Goal: Task Accomplishment & Management: Manage account settings

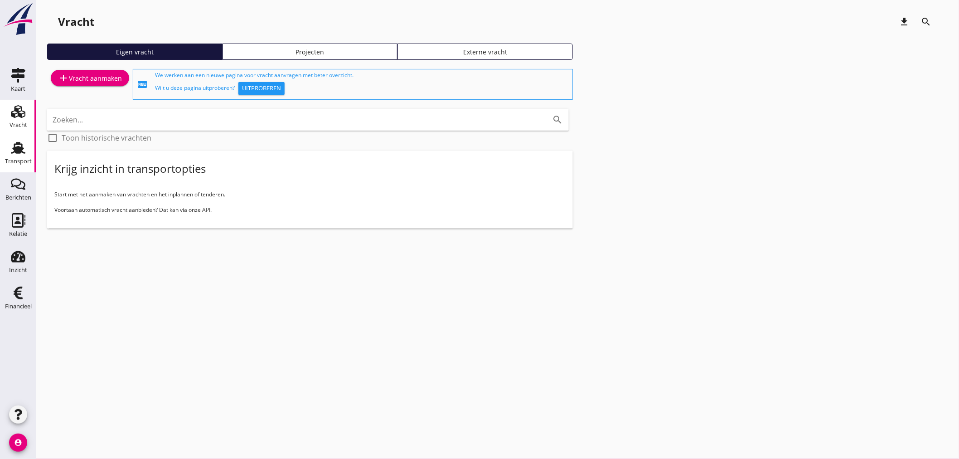
click at [18, 154] on icon "Transport" at bounding box center [18, 148] width 15 height 15
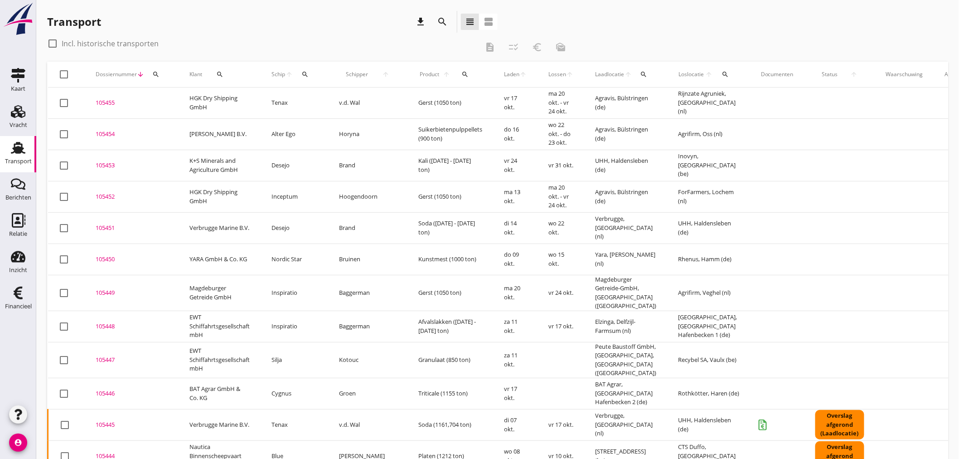
click at [309, 78] on button "search" at bounding box center [305, 74] width 17 height 16
click at [313, 97] on input "Zoek op (scheeps)naam" at bounding box center [348, 100] width 94 height 15
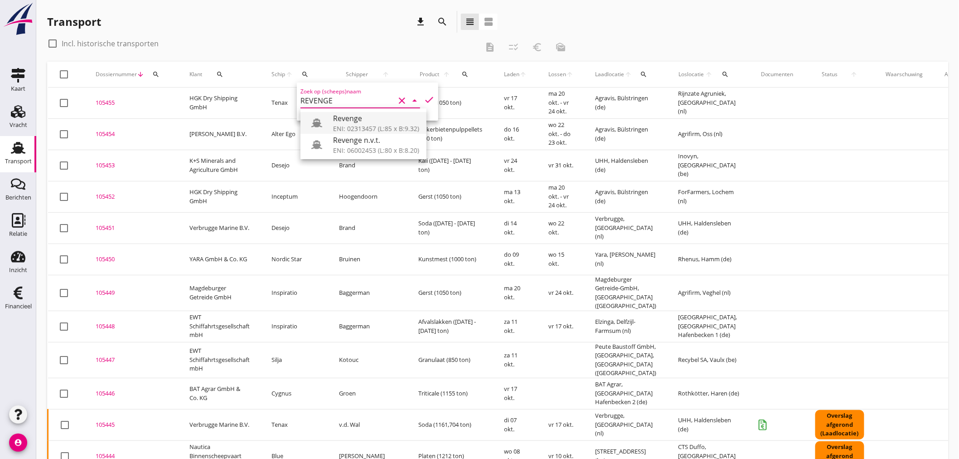
click at [362, 123] on div "Revenge" at bounding box center [376, 118] width 86 height 11
type input "Revenge"
click at [424, 95] on icon "check" at bounding box center [429, 99] width 11 height 11
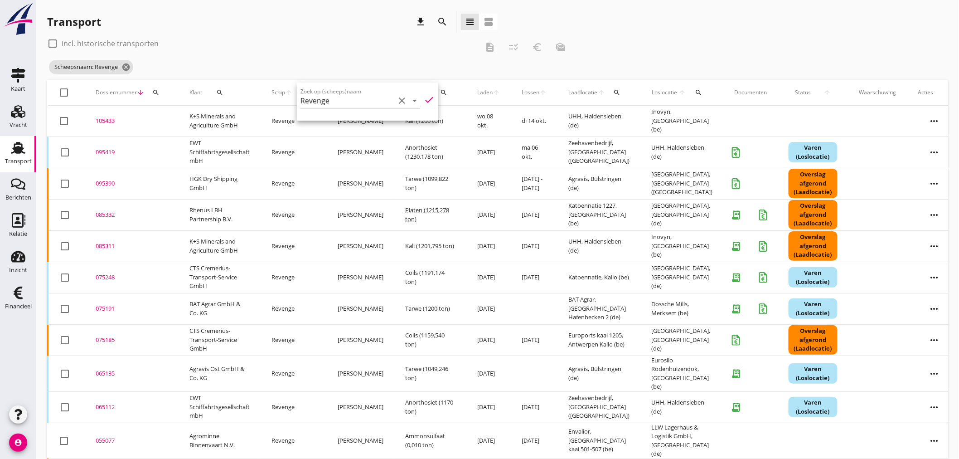
click at [302, 56] on div "check_box_outline_blank Incl. historische transporten description checklist_rtl…" at bounding box center [310, 47] width 526 height 22
click at [107, 154] on div "095419" at bounding box center [132, 152] width 72 height 9
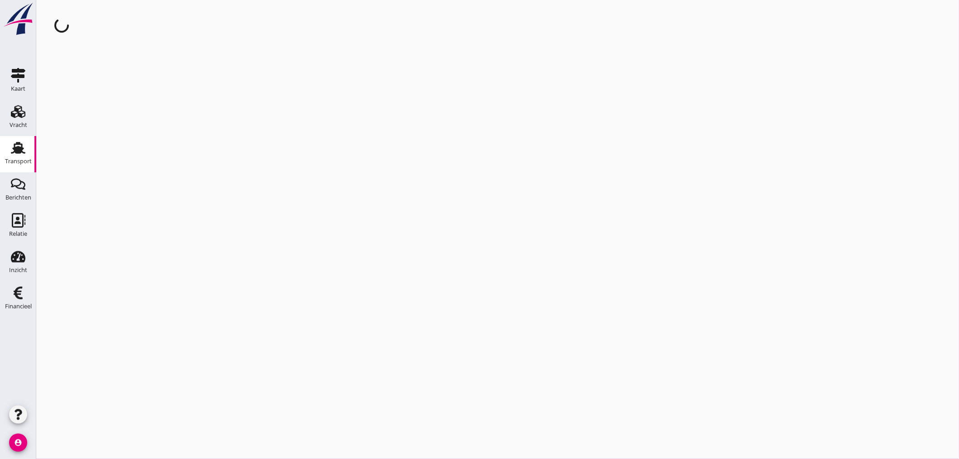
click at [107, 154] on div "cancel You are impersonating another user." at bounding box center [497, 229] width 923 height 459
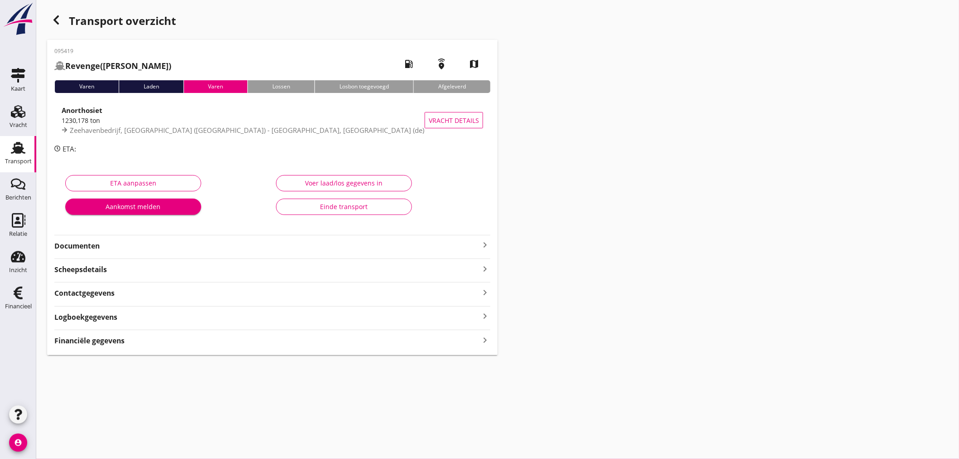
click at [94, 342] on strong "Financiële gegevens" at bounding box center [89, 340] width 70 height 10
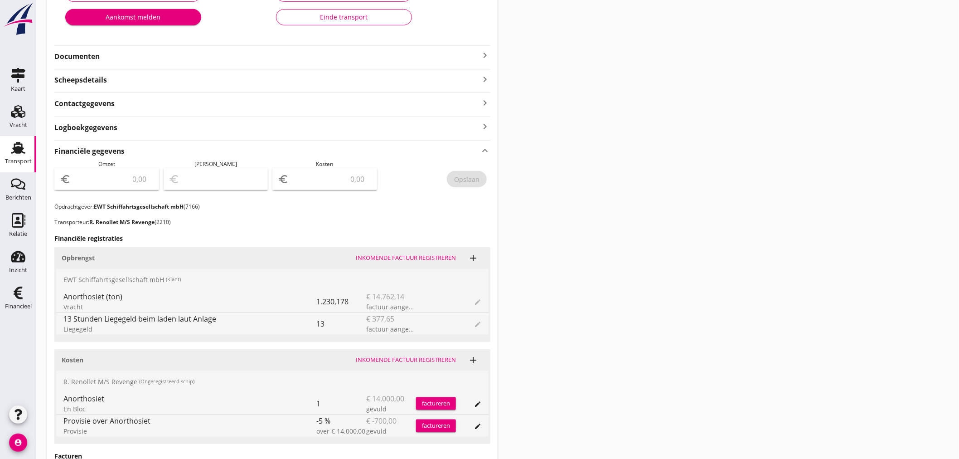
scroll to position [252, 0]
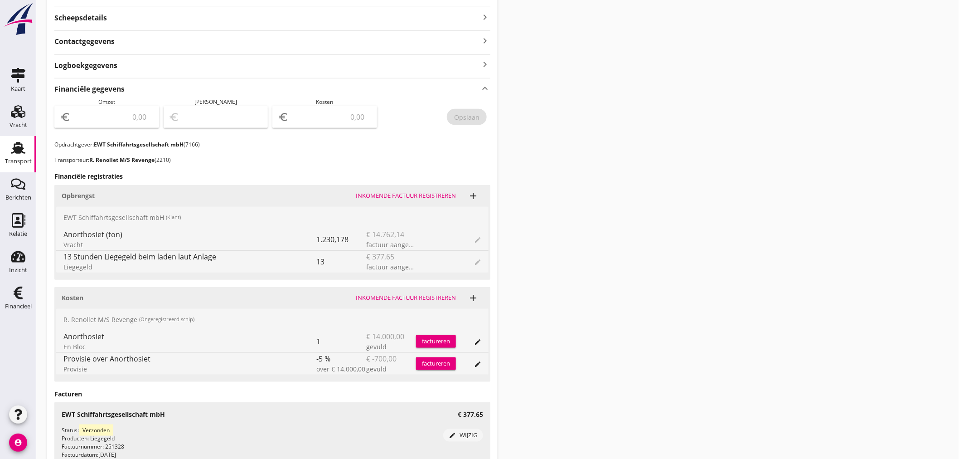
click at [101, 120] on input "number" at bounding box center [113, 117] width 81 height 15
type input "13300"
click at [542, 143] on div "Transport overzicht 095419 Revenge ([PERSON_NAME]) local_gas_station emergency_…" at bounding box center [497, 169] width 923 height 842
click at [464, 116] on div "Opslaan" at bounding box center [466, 117] width 25 height 10
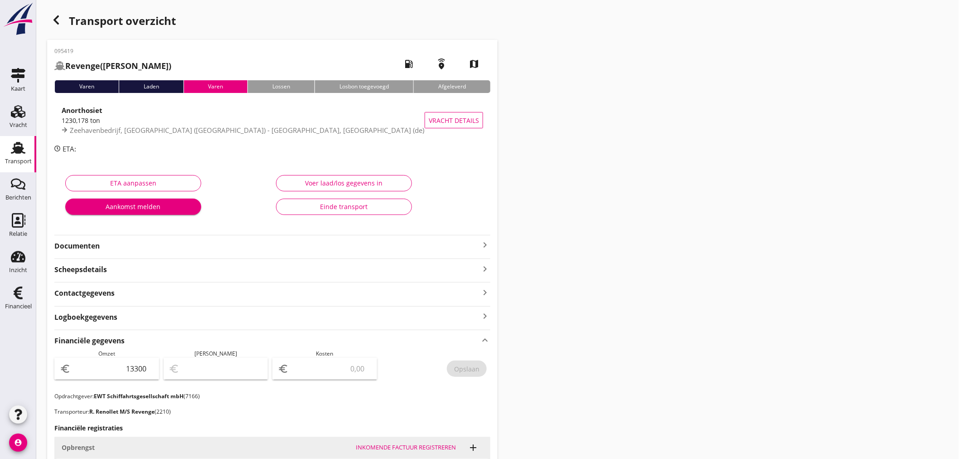
scroll to position [50, 0]
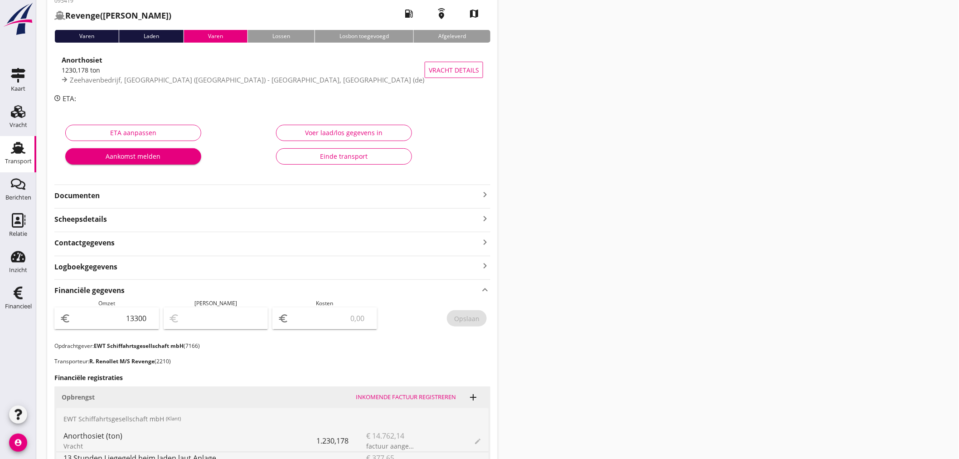
click at [609, 244] on div "Transport overzicht 095419 Revenge ([PERSON_NAME]) local_gas_station emergency_…" at bounding box center [497, 371] width 923 height 842
drag, startPoint x: 486, startPoint y: 191, endPoint x: 471, endPoint y: 199, distance: 17.0
click at [486, 192] on icon "keyboard_arrow_right" at bounding box center [485, 194] width 11 height 11
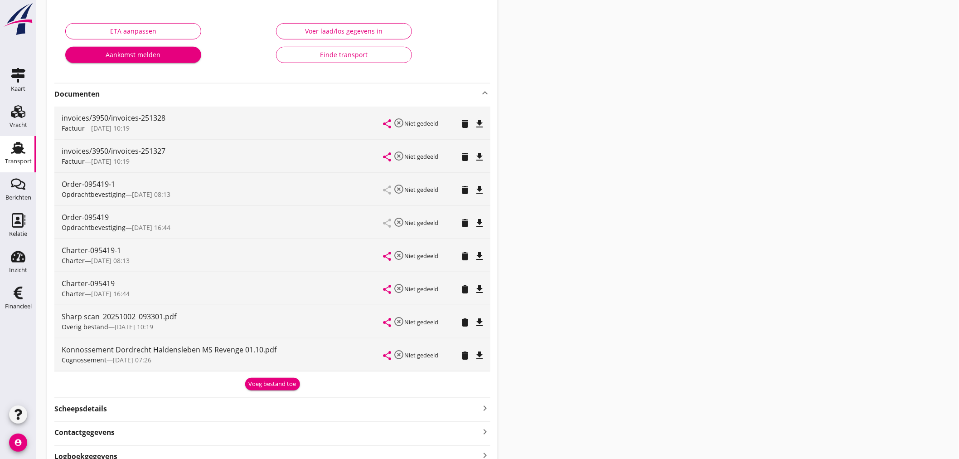
scroll to position [302, 0]
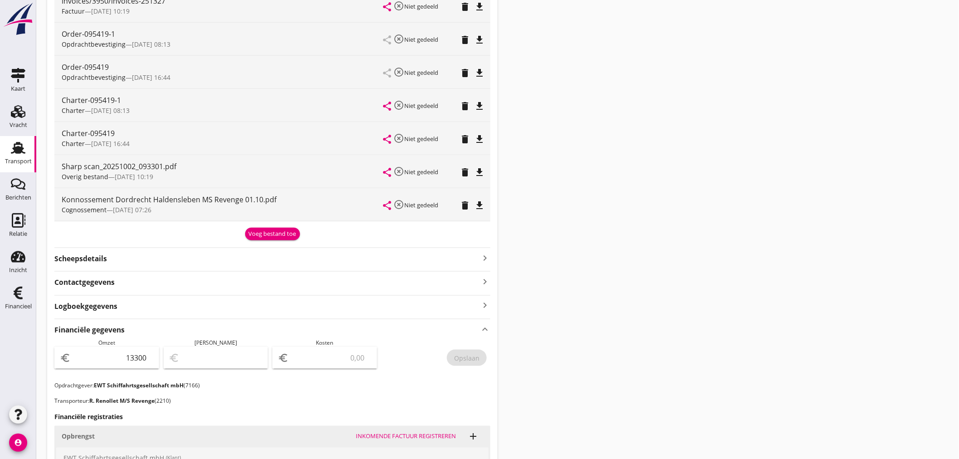
click at [281, 233] on div "Voeg bestand toe" at bounding box center [273, 233] width 48 height 9
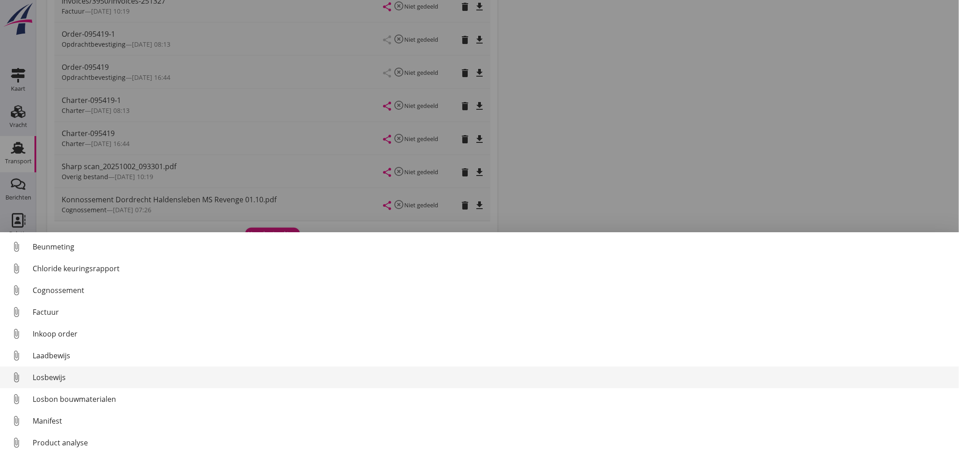
click at [48, 373] on div "Losbewijs" at bounding box center [492, 377] width 919 height 11
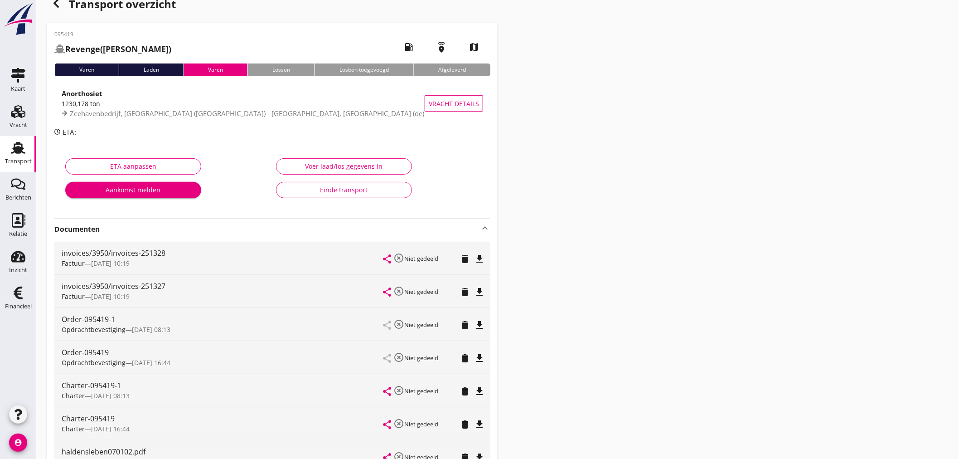
scroll to position [0, 0]
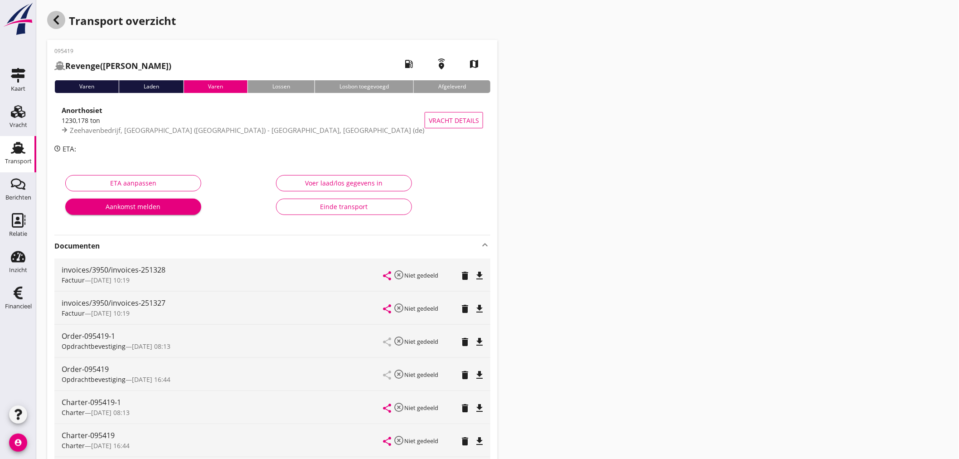
click at [56, 23] on use "button" at bounding box center [55, 19] width 5 height 9
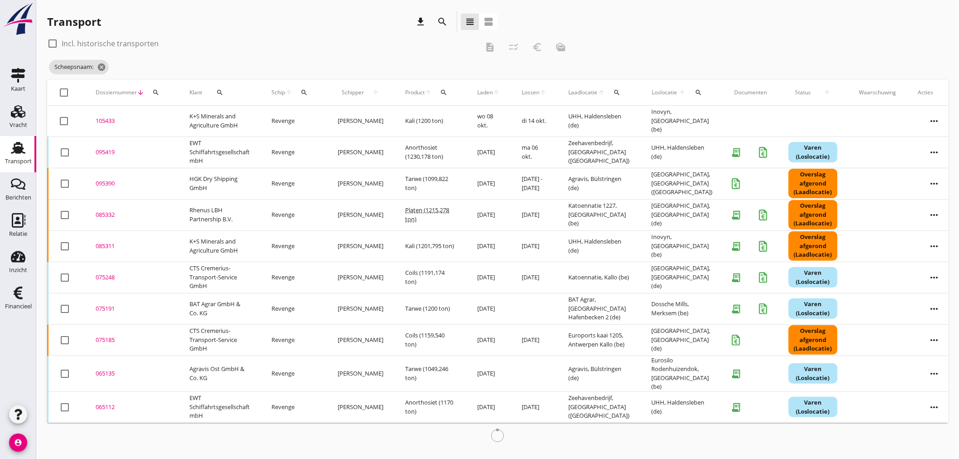
click at [300, 92] on div "search" at bounding box center [304, 92] width 16 height 7
click at [315, 119] on input "Zoek op (scheeps)naam" at bounding box center [349, 119] width 94 height 15
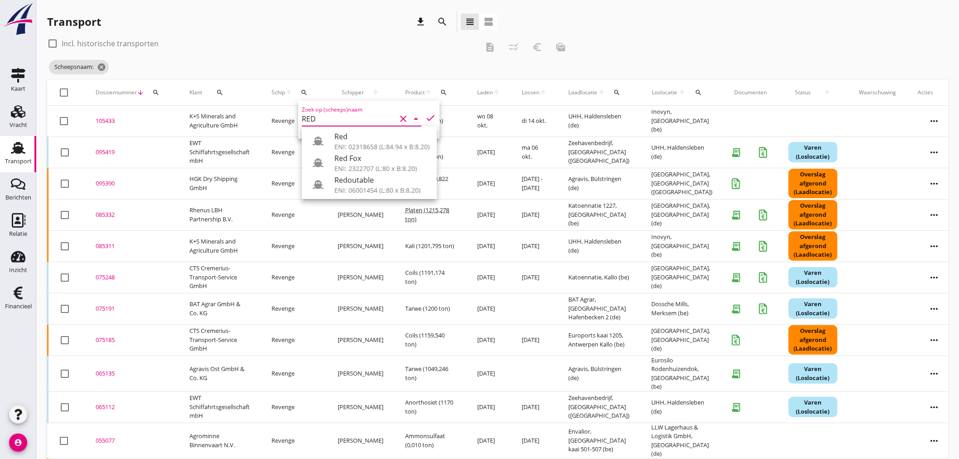
type input "RED"
click at [148, 92] on div "search" at bounding box center [156, 92] width 16 height 7
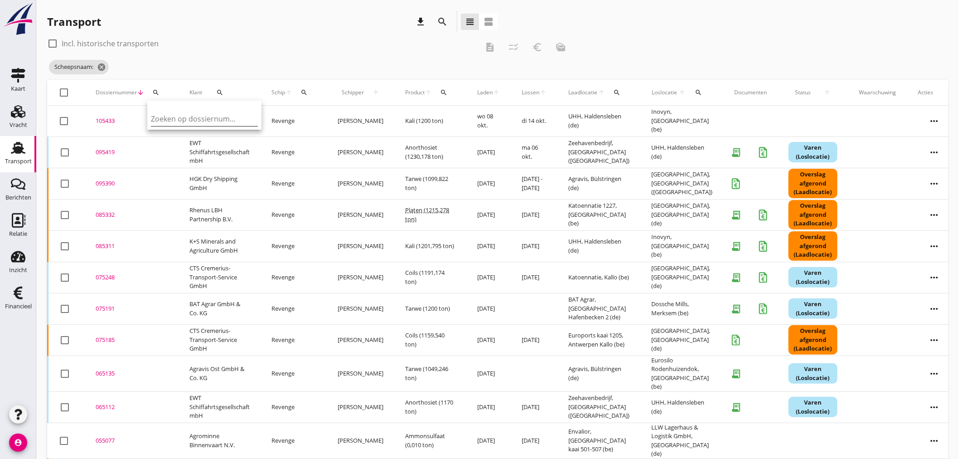
click at [160, 119] on input "Zoeken op dossiernummer..." at bounding box center [198, 119] width 94 height 15
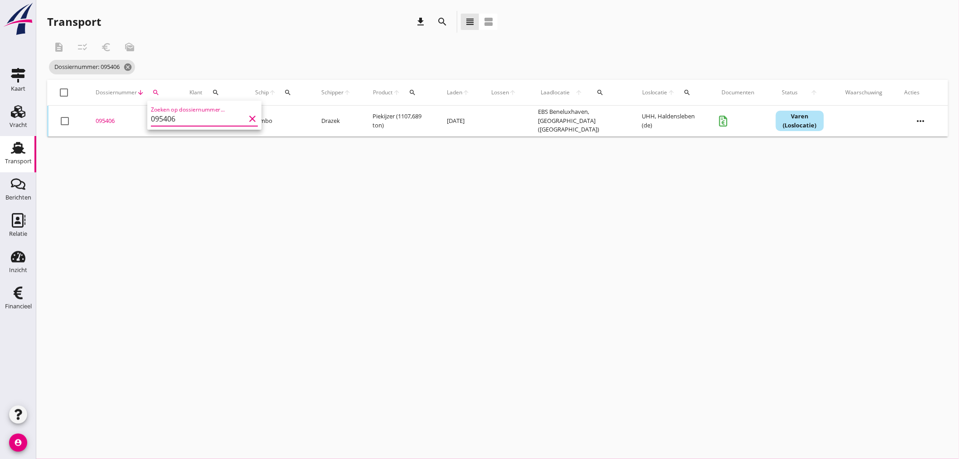
type input "095406"
click at [104, 118] on div "095406" at bounding box center [132, 120] width 72 height 9
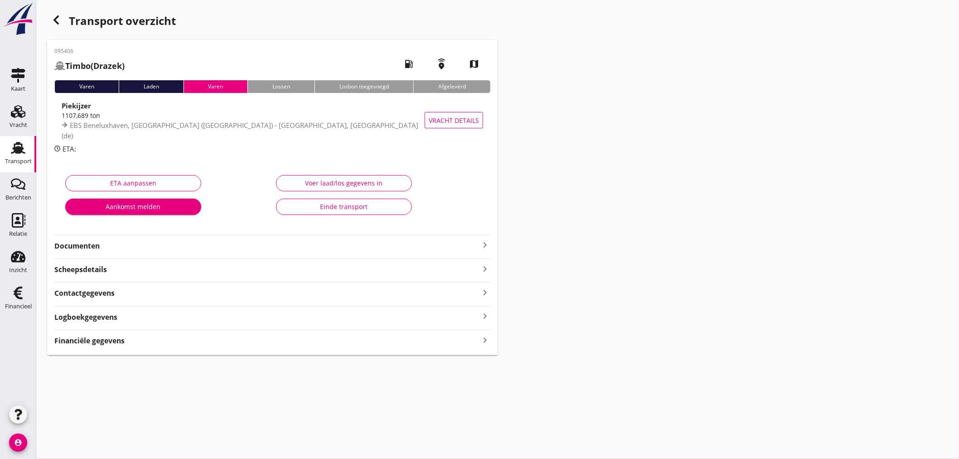
drag, startPoint x: 477, startPoint y: 339, endPoint x: 486, endPoint y: 339, distance: 9.1
click at [478, 339] on div "Financiële gegevens keyboard_arrow_right" at bounding box center [272, 340] width 436 height 12
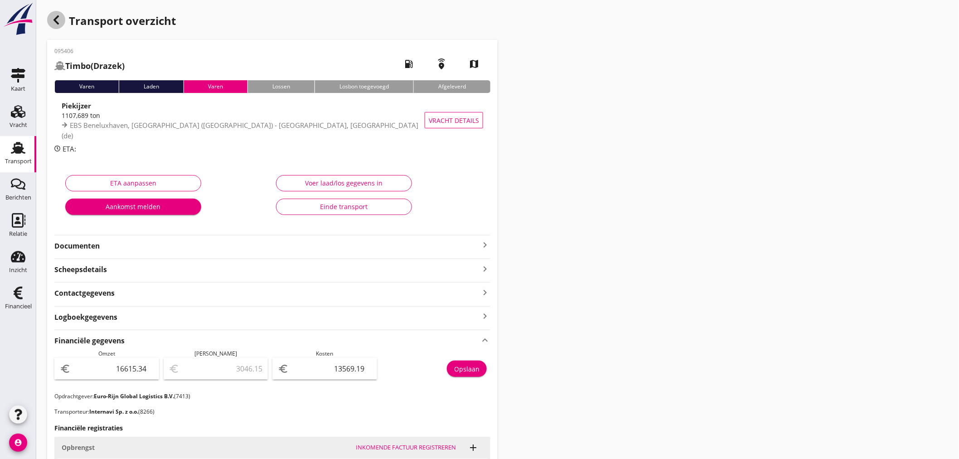
click at [57, 17] on use "button" at bounding box center [55, 19] width 5 height 9
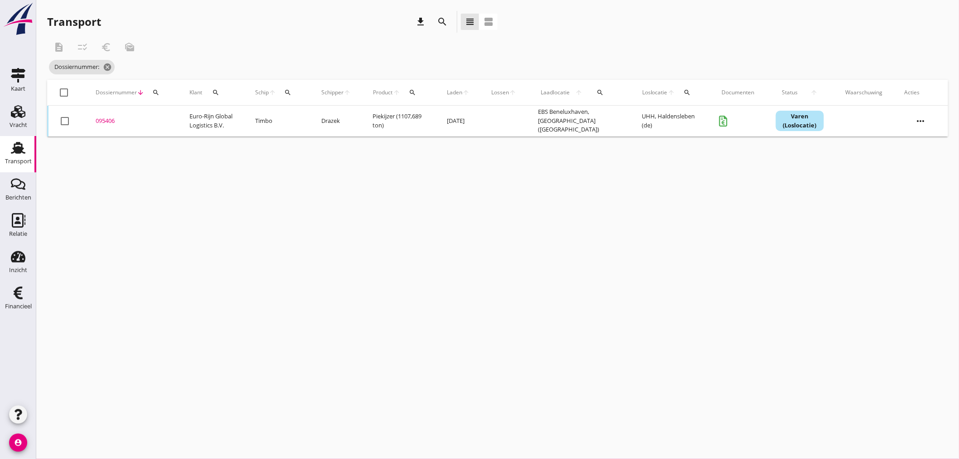
click at [292, 91] on icon "search" at bounding box center [288, 92] width 7 height 7
click at [306, 119] on input "Zoek op (scheeps)naam" at bounding box center [336, 119] width 94 height 15
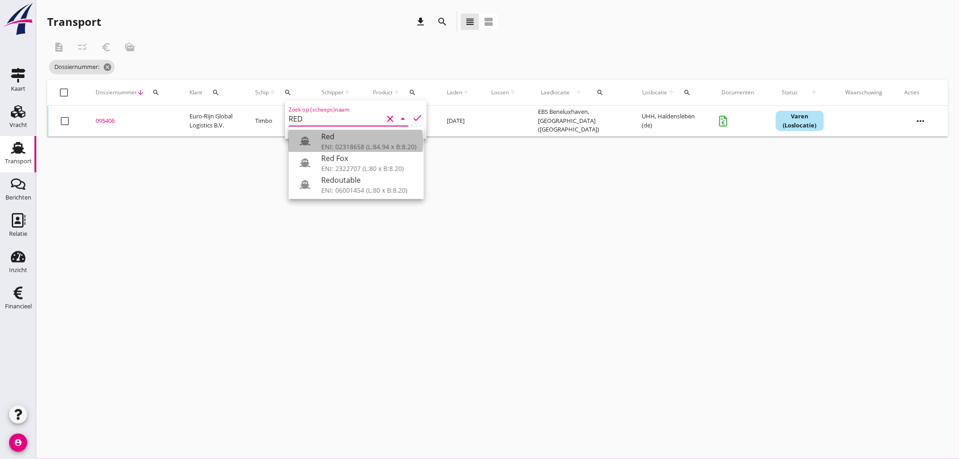
click at [330, 143] on div "ENI: 02318658 (L:84.94 x B:8.20)" at bounding box center [368, 147] width 95 height 10
click at [335, 143] on div "ENI: 02318658 (L:84.94 x B:8.20)" at bounding box center [368, 147] width 95 height 10
click at [344, 141] on div "Red" at bounding box center [368, 136] width 95 height 11
type input "Red"
drag, startPoint x: 393, startPoint y: 319, endPoint x: 371, endPoint y: 286, distance: 38.8
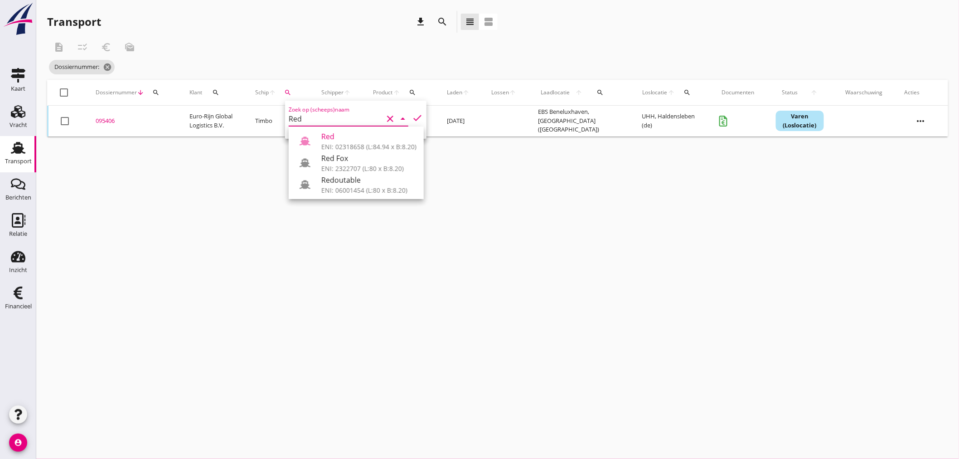
click at [389, 316] on div "cancel You are impersonating another user. Transport download search view_headl…" at bounding box center [497, 229] width 923 height 459
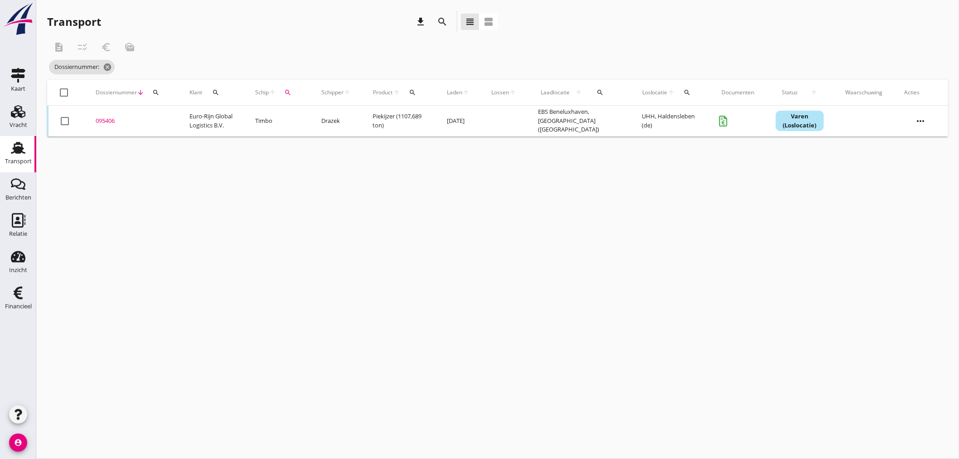
click at [105, 119] on div "095406" at bounding box center [132, 120] width 72 height 9
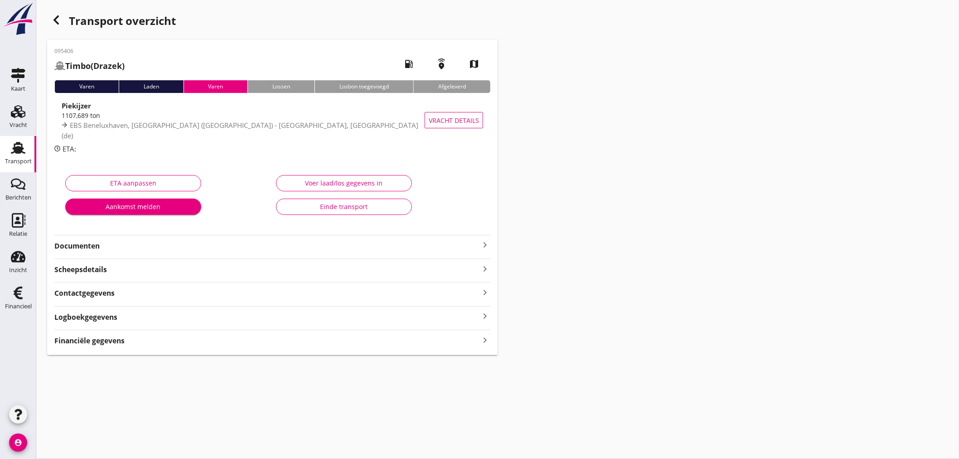
click at [120, 338] on strong "Financiële gegevens" at bounding box center [89, 340] width 70 height 10
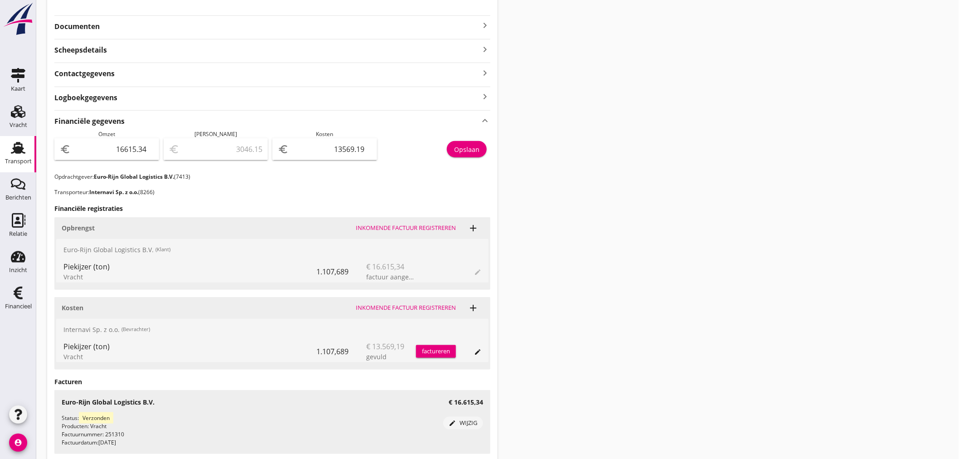
scroll to position [201, 0]
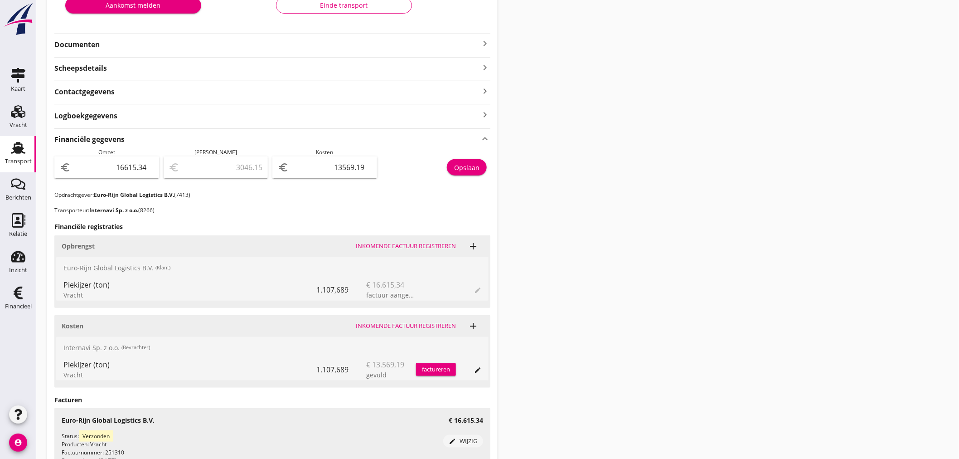
drag, startPoint x: 199, startPoint y: 220, endPoint x: 659, endPoint y: 211, distance: 460.2
click at [659, 211] on div "Transport overzicht 095406 Timbo (Drazek) local_gas_station emergency_share map…" at bounding box center [497, 162] width 923 height 727
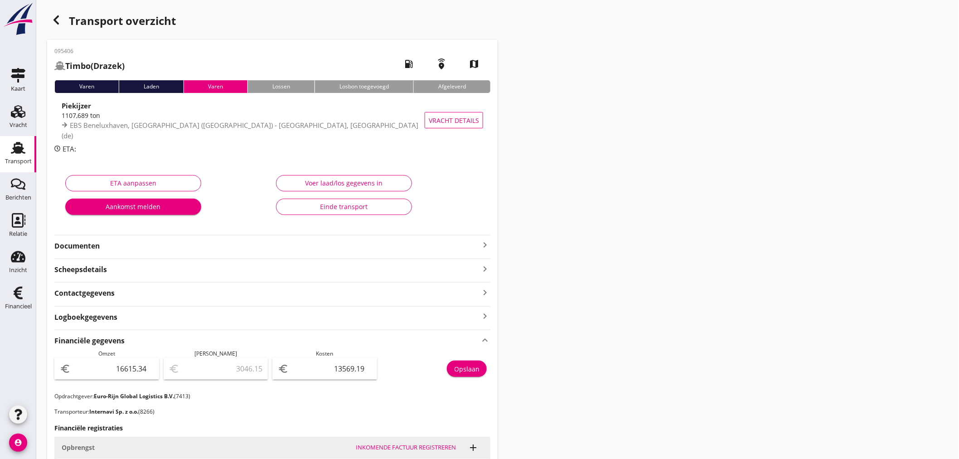
click at [485, 245] on icon "keyboard_arrow_right" at bounding box center [485, 244] width 11 height 11
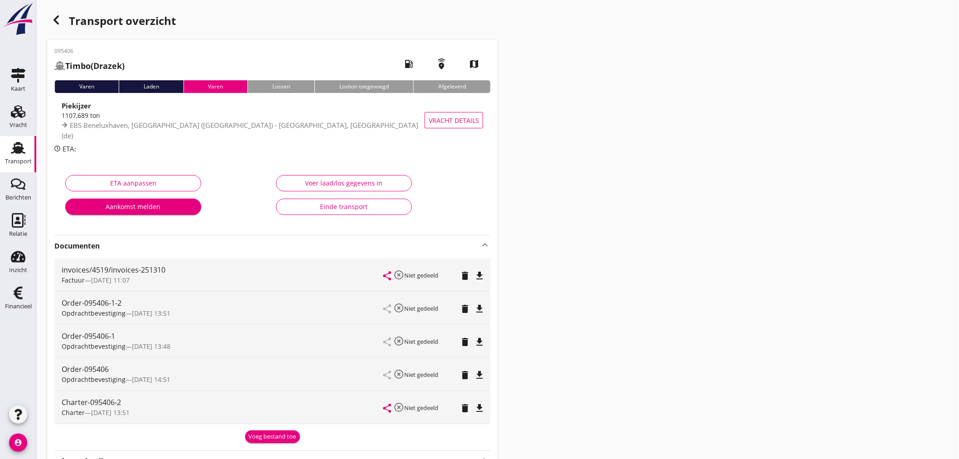
click at [479, 372] on icon "file_download" at bounding box center [479, 374] width 11 height 11
click at [53, 20] on icon "button" at bounding box center [56, 20] width 11 height 11
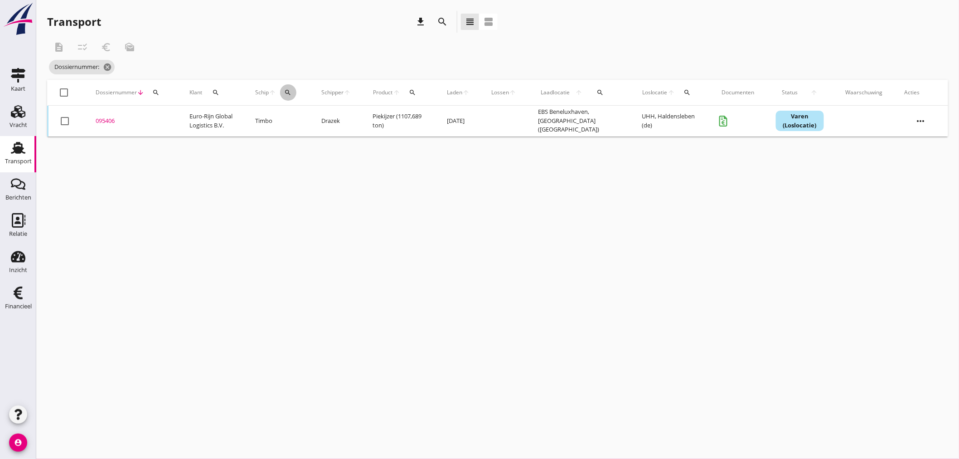
click at [292, 89] on icon "search" at bounding box center [288, 92] width 7 height 7
click at [301, 115] on input "Zoek op (scheeps)naam" at bounding box center [336, 119] width 94 height 15
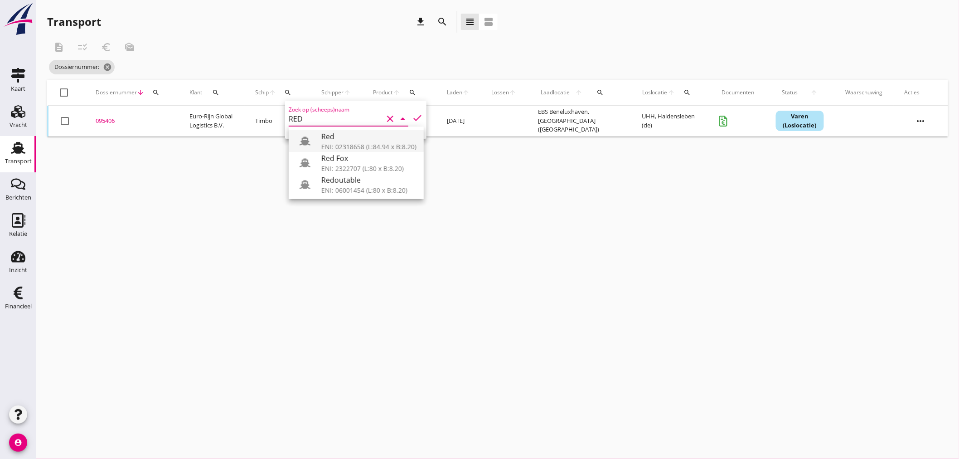
click at [323, 144] on div "ENI: 02318658 (L:84.94 x B:8.20)" at bounding box center [368, 147] width 95 height 10
type input "Red"
click at [412, 118] on icon "check" at bounding box center [417, 117] width 11 height 11
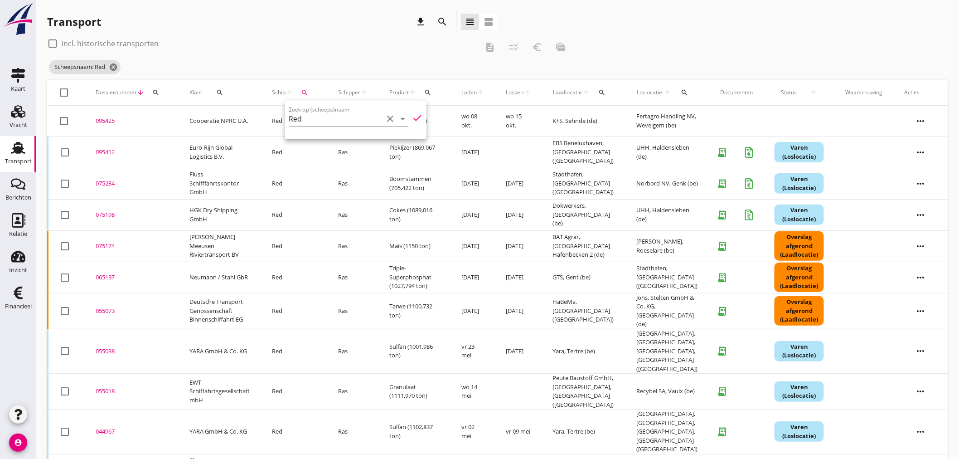
click at [112, 152] on div "095412" at bounding box center [132, 152] width 72 height 9
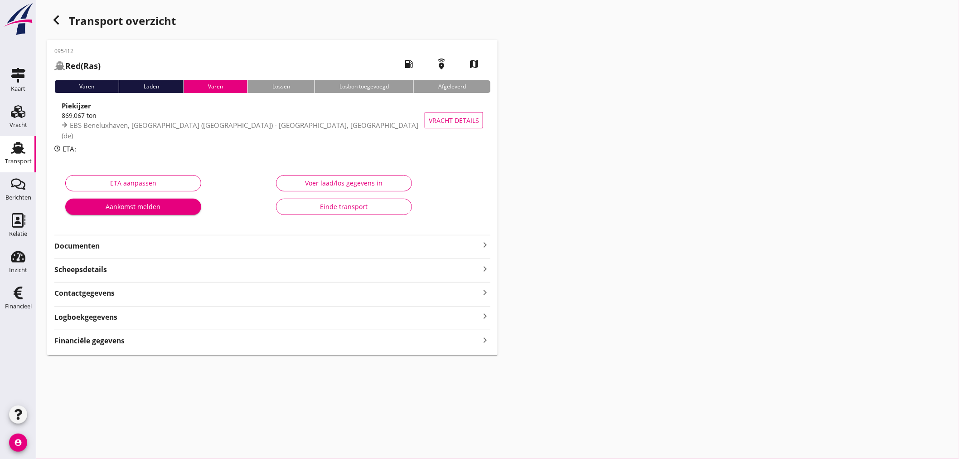
click at [122, 344] on strong "Financiële gegevens" at bounding box center [89, 340] width 70 height 10
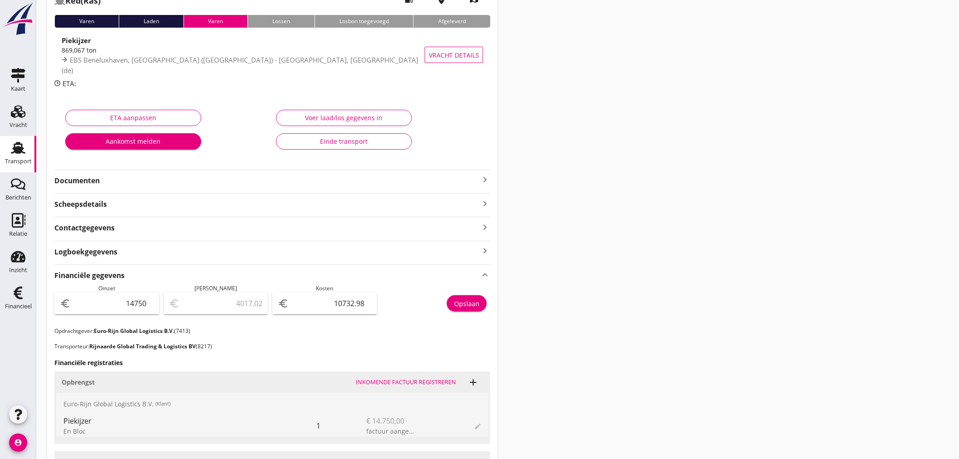
scroll to position [302, 0]
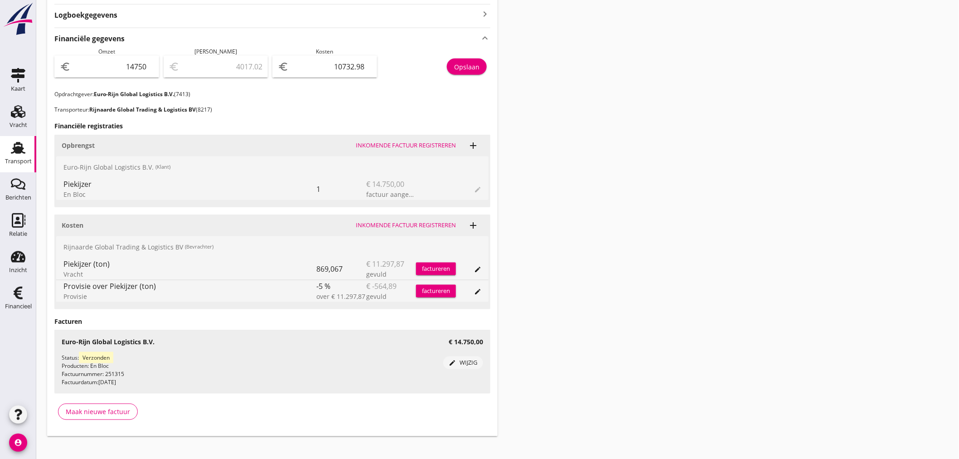
click at [145, 280] on div "Rijnaarde Global Trading & Logistics BV (Bevrachter) Piekijzer (ton) Vracht 869…" at bounding box center [272, 269] width 432 height 66
click at [663, 295] on div "Transport overzicht 095412 Red (Ras) local_gas_station emergency_share map Vare…" at bounding box center [497, 72] width 923 height 749
click at [340, 298] on div "over € 11.297,87" at bounding box center [341, 296] width 50 height 10
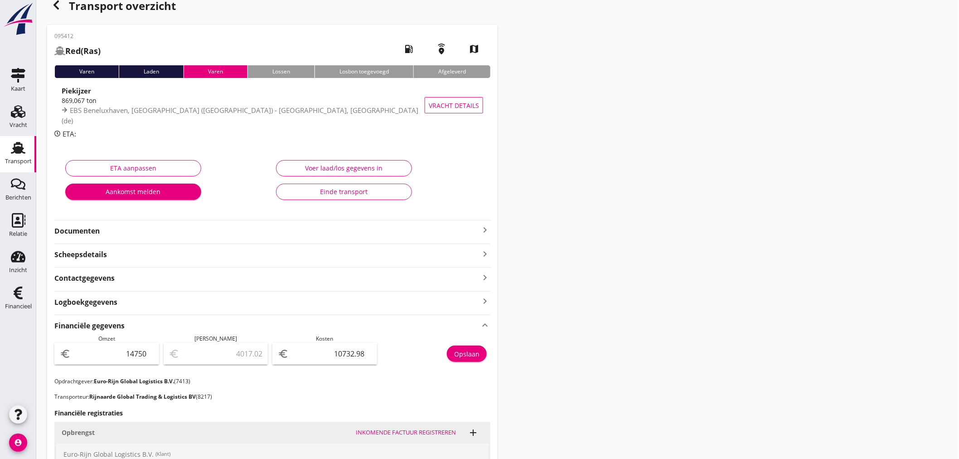
scroll to position [0, 0]
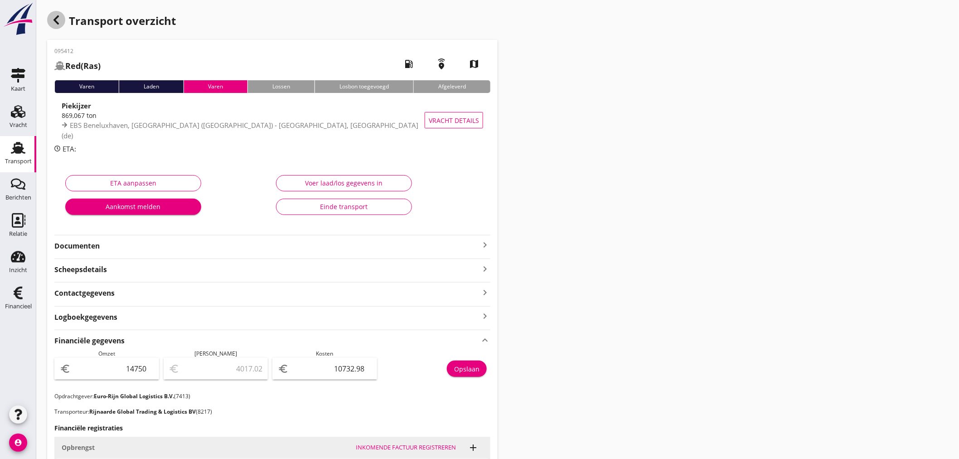
click at [53, 21] on icon "button" at bounding box center [56, 20] width 11 height 11
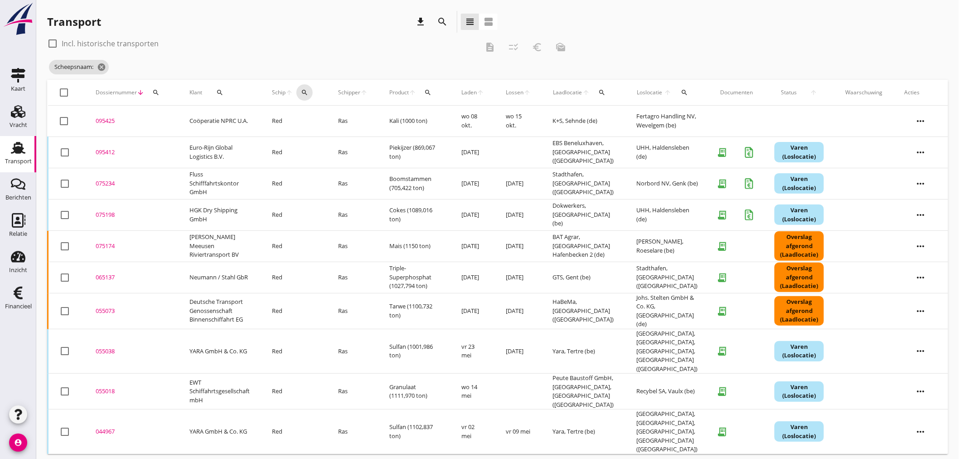
drag, startPoint x: 310, startPoint y: 89, endPoint x: 312, endPoint y: 99, distance: 10.1
click at [311, 91] on div "search" at bounding box center [304, 92] width 16 height 7
click at [319, 121] on input "Zoek op (scheeps)naam" at bounding box center [349, 119] width 94 height 15
type input "O"
click at [344, 137] on div "Nordic Light" at bounding box center [378, 136] width 86 height 11
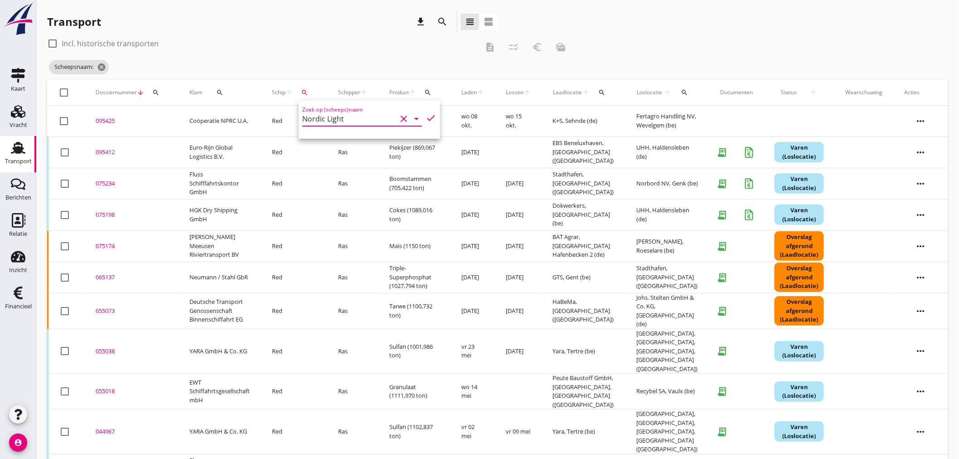
click at [426, 118] on icon "check" at bounding box center [431, 117] width 11 height 11
type input "Nordic Light"
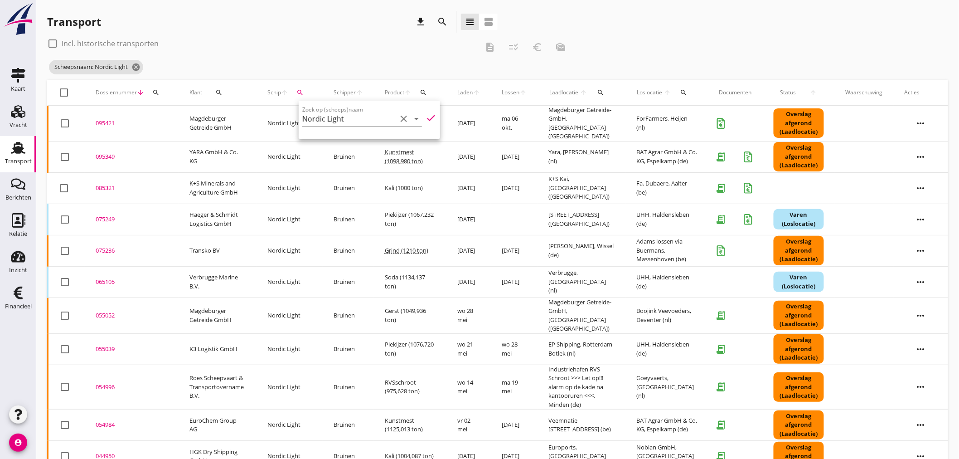
click at [688, 20] on div "Transport download search view_headline view_agenda" at bounding box center [497, 23] width 901 height 25
click at [110, 119] on div "095421" at bounding box center [132, 123] width 72 height 9
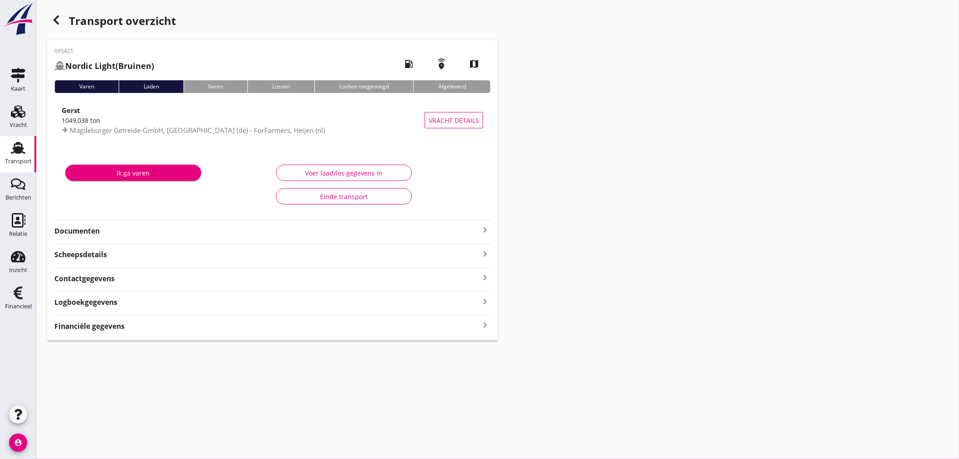
click at [487, 224] on icon "keyboard_arrow_right" at bounding box center [485, 229] width 11 height 11
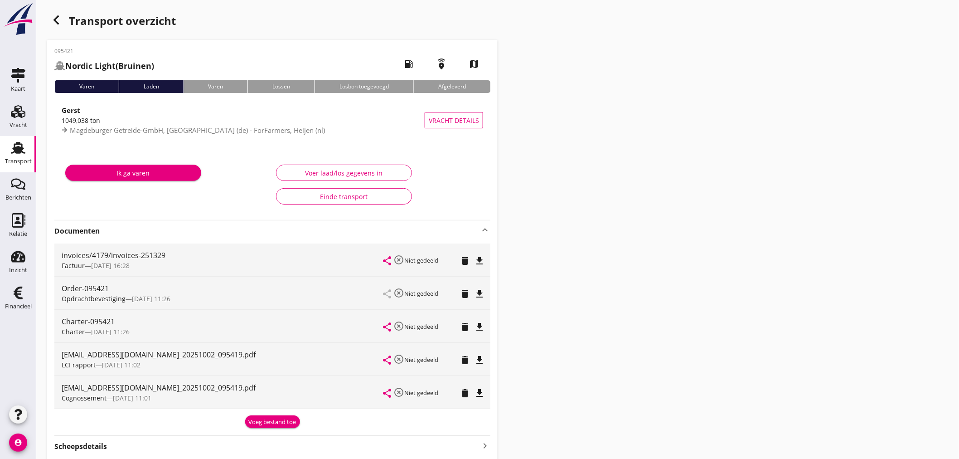
click at [695, 265] on div "Transport overzicht 095421 Nordic Light (Bruinen) local_gas_station emergency_s…" at bounding box center [497, 271] width 923 height 543
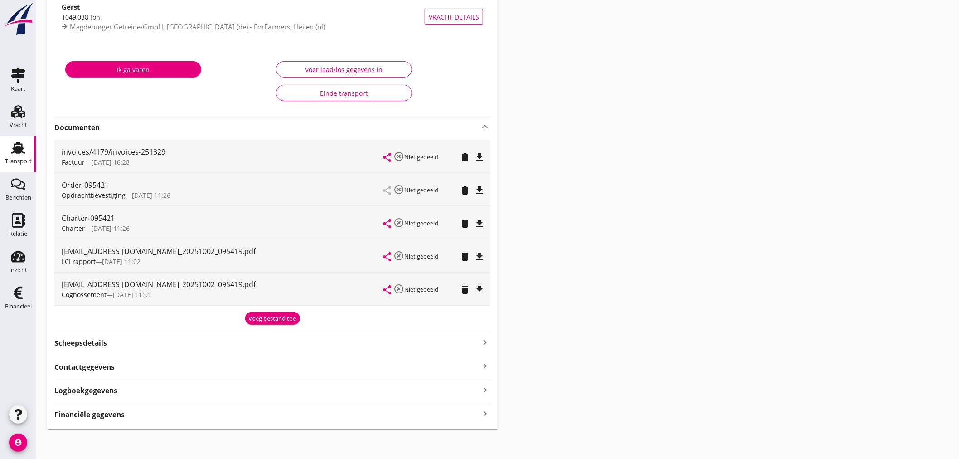
scroll to position [106, 0]
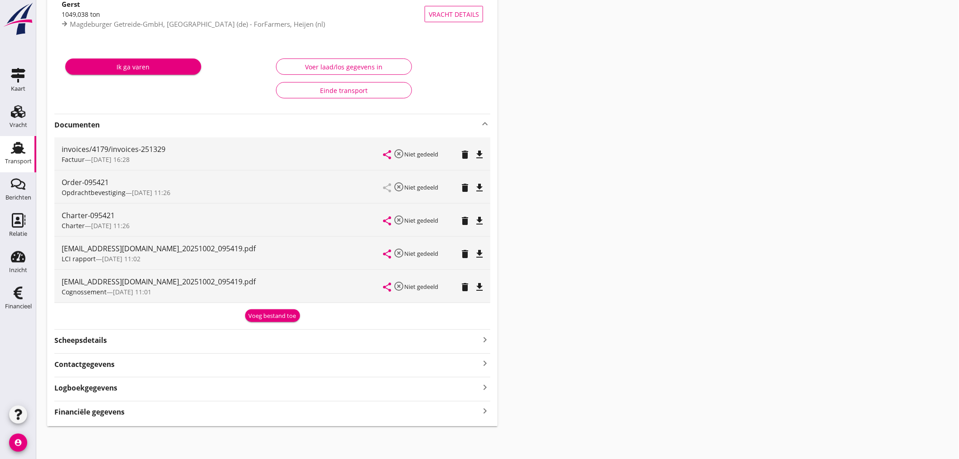
drag, startPoint x: 481, startPoint y: 411, endPoint x: 527, endPoint y: 404, distance: 46.2
click at [483, 410] on icon "keyboard_arrow_right" at bounding box center [485, 411] width 11 height 12
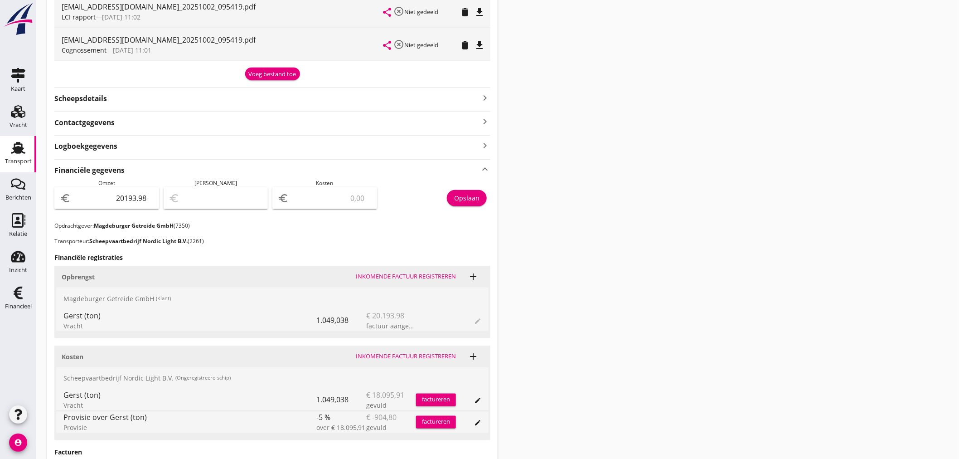
scroll to position [358, 0]
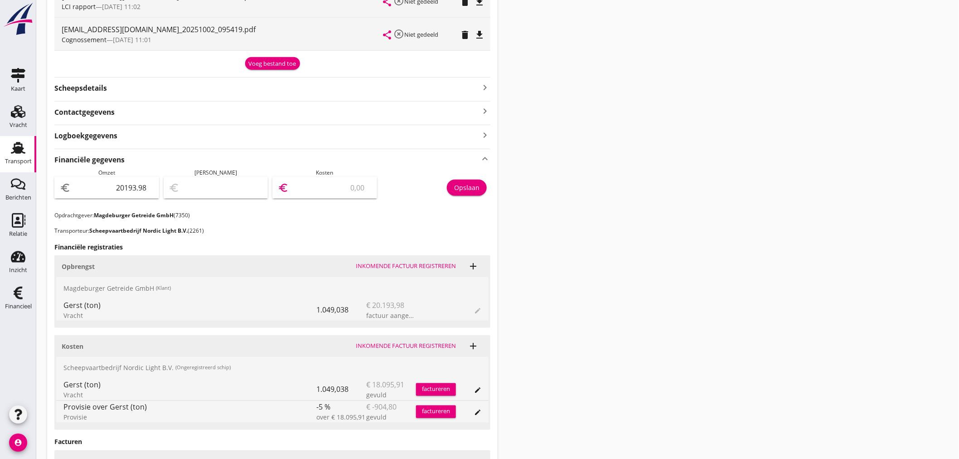
click at [340, 185] on input "number" at bounding box center [331, 187] width 81 height 15
type input "20192.98"
type input "1"
type input "20176.98"
type input "17"
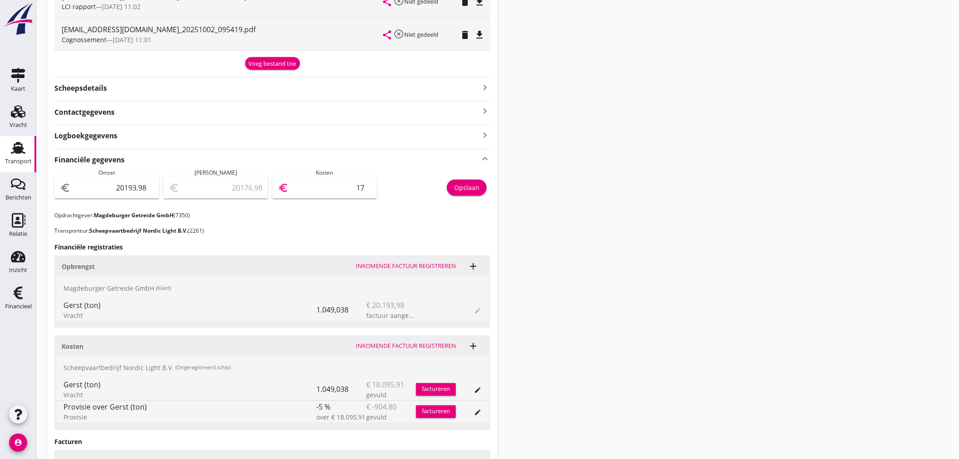
type input "20022.98"
type input "171"
type input "18474.98"
type input "1719"
type input "3002.98"
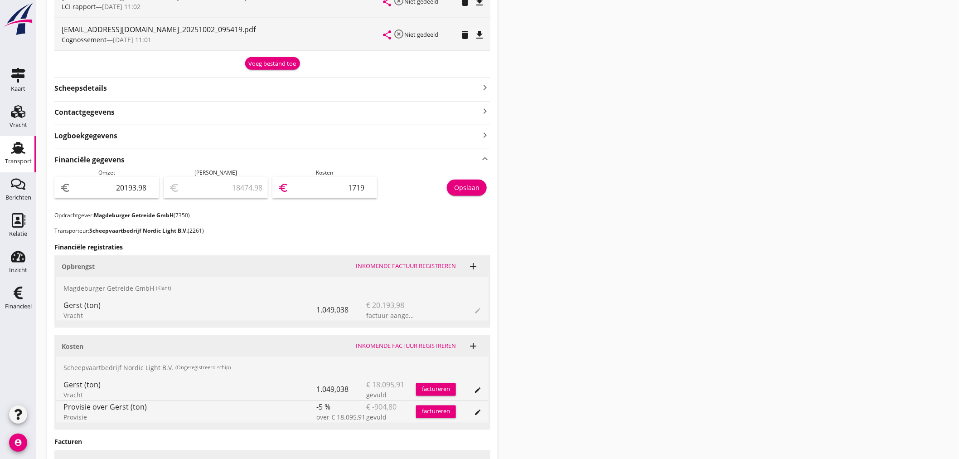
type input "17191"
type input "3002.88"
type input "17191.1"
type input "3002.87"
type input "17191.11"
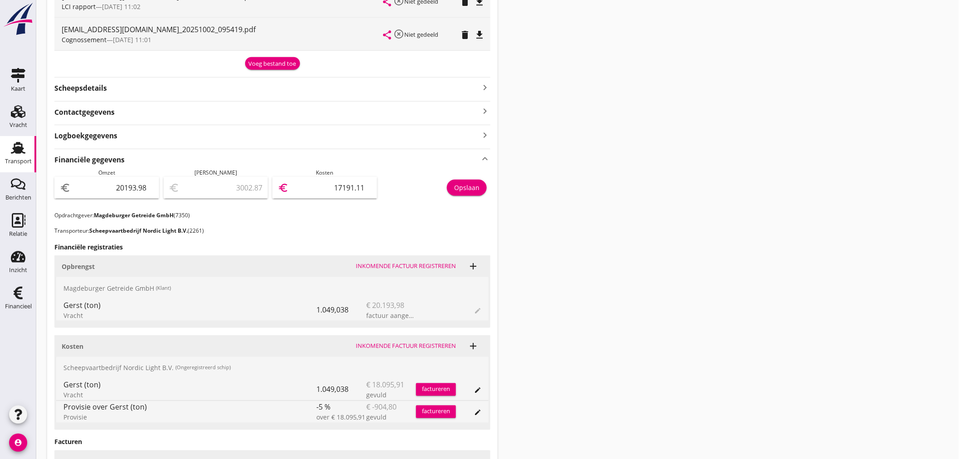
click at [468, 184] on div "Opslaan" at bounding box center [466, 188] width 25 height 10
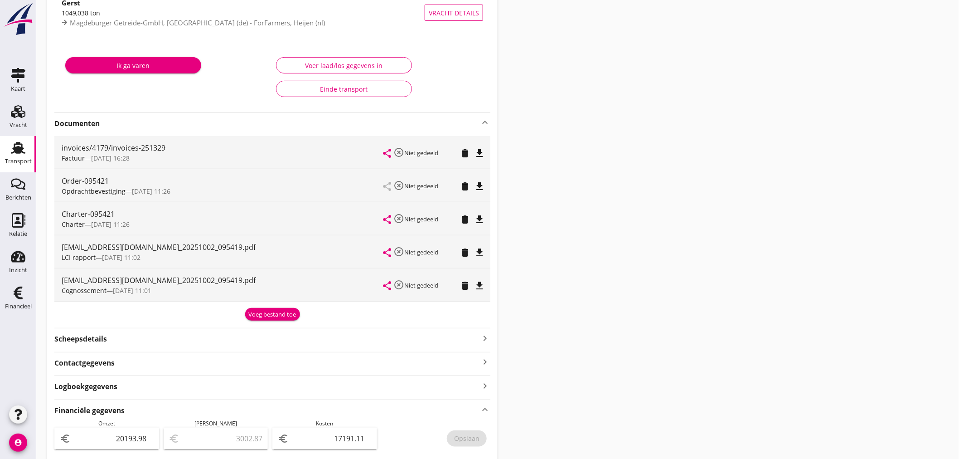
scroll to position [151, 0]
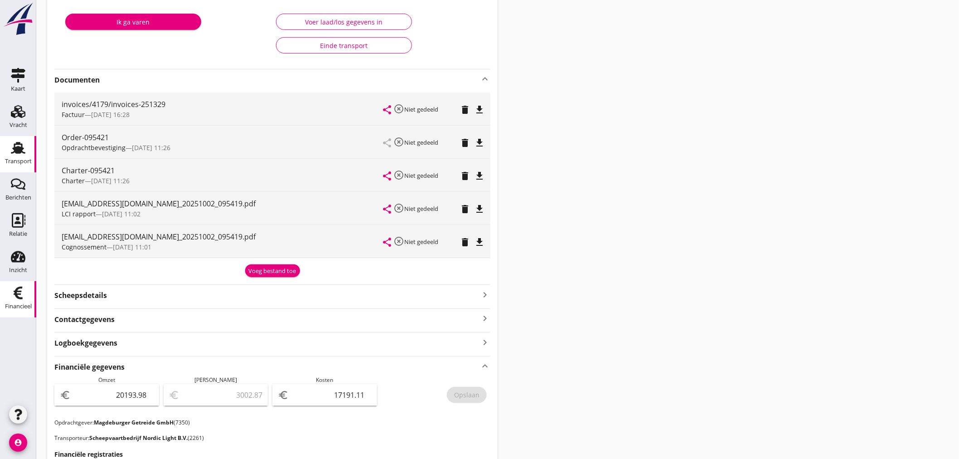
click at [19, 301] on div "Financieel" at bounding box center [18, 306] width 27 height 13
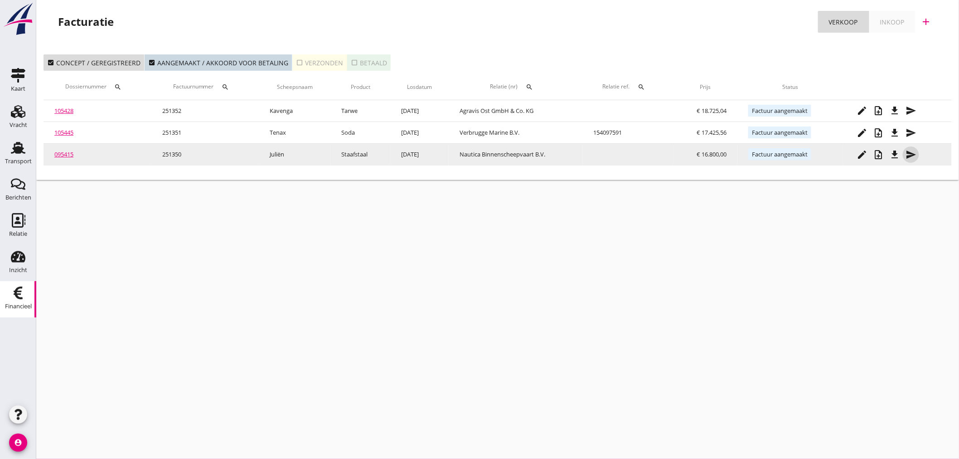
click at [912, 153] on icon "send" at bounding box center [911, 154] width 11 height 11
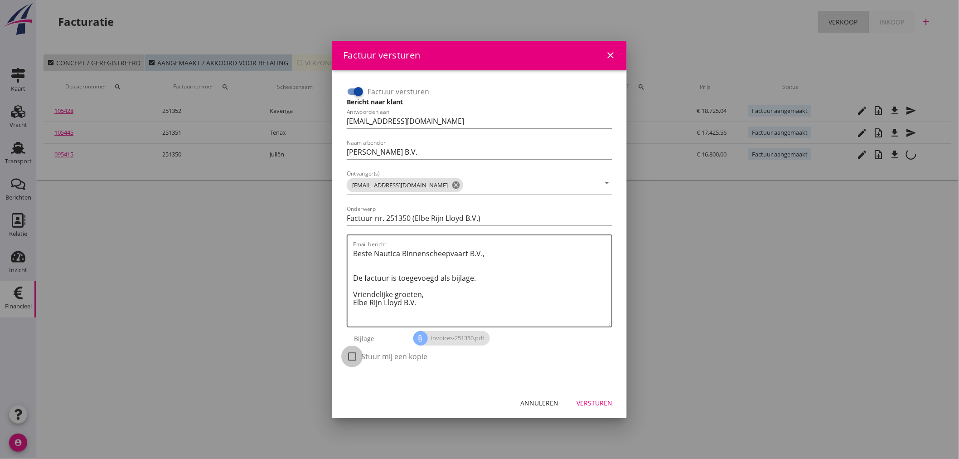
click at [351, 355] on div at bounding box center [351, 356] width 15 height 15
checkbox input "true"
click at [606, 402] on div "Versturen" at bounding box center [595, 403] width 36 height 10
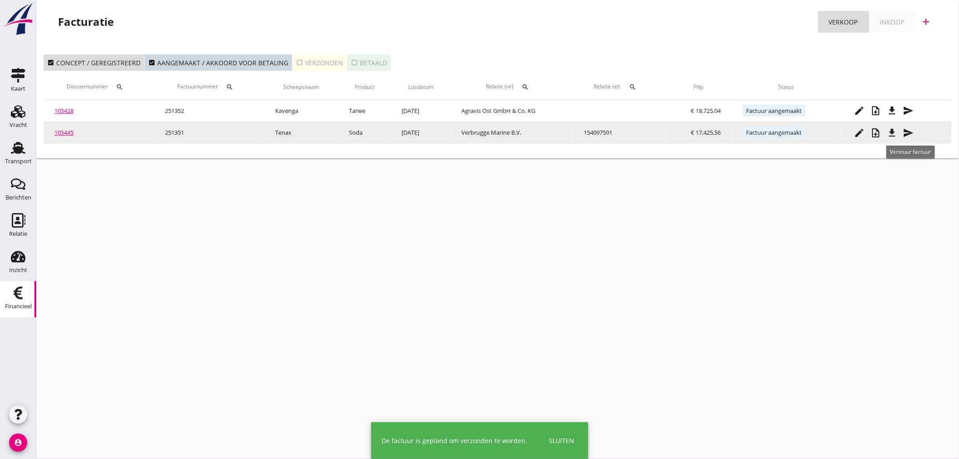
click at [916, 133] on div "send" at bounding box center [908, 132] width 16 height 11
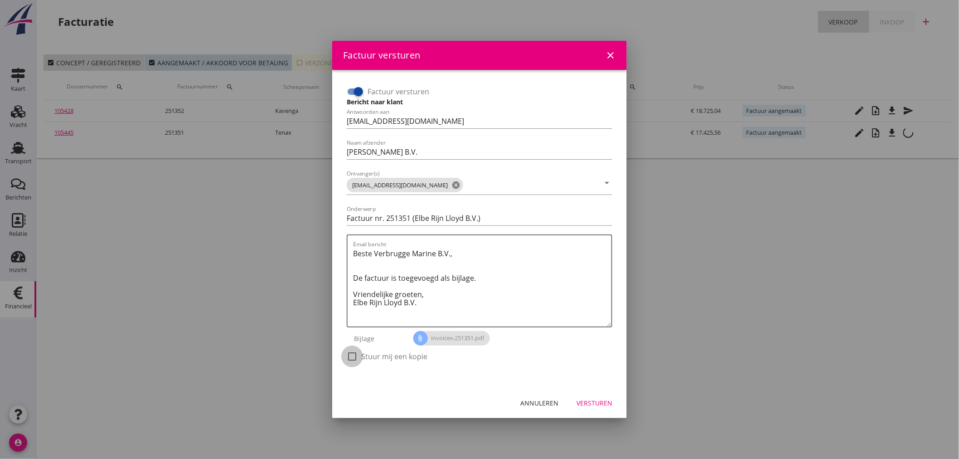
drag, startPoint x: 357, startPoint y: 357, endPoint x: 395, endPoint y: 364, distance: 38.7
click at [357, 357] on div at bounding box center [351, 356] width 15 height 15
checkbox input "true"
click at [581, 401] on div "Versturen" at bounding box center [595, 403] width 36 height 10
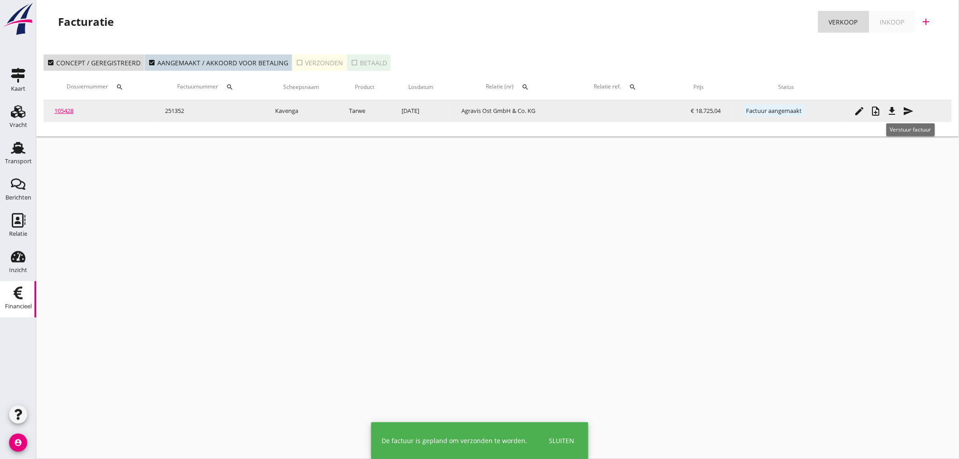
click at [907, 106] on icon "send" at bounding box center [908, 111] width 11 height 11
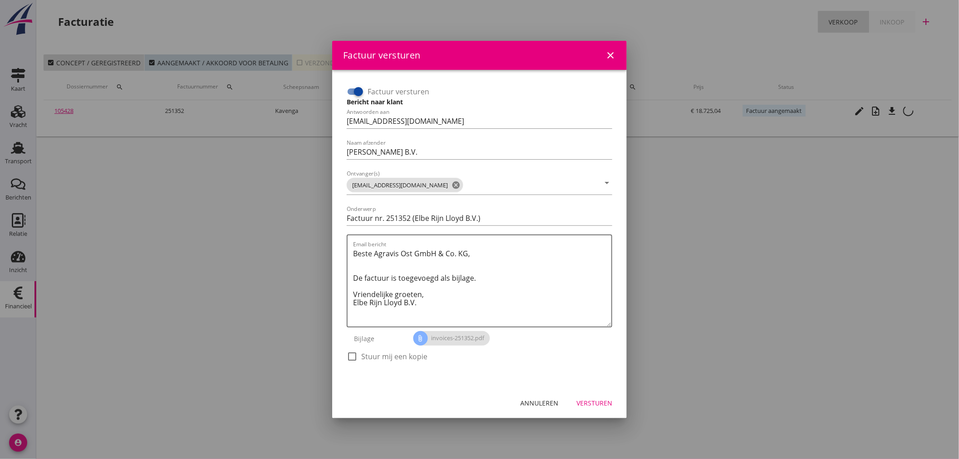
drag, startPoint x: 351, startPoint y: 357, endPoint x: 356, endPoint y: 359, distance: 5.5
click at [354, 358] on div at bounding box center [351, 356] width 15 height 15
checkbox input "true"
click at [585, 404] on div "Versturen" at bounding box center [595, 403] width 36 height 10
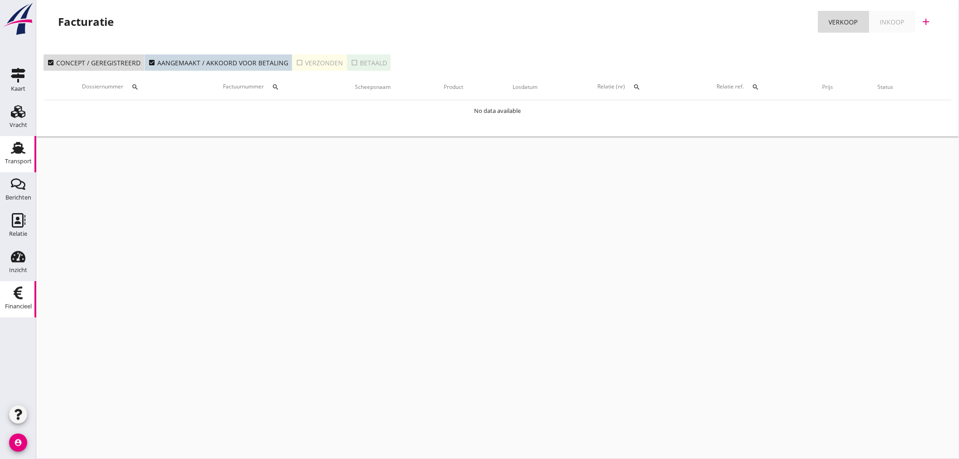
click at [8, 150] on div "Transport" at bounding box center [18, 148] width 22 height 15
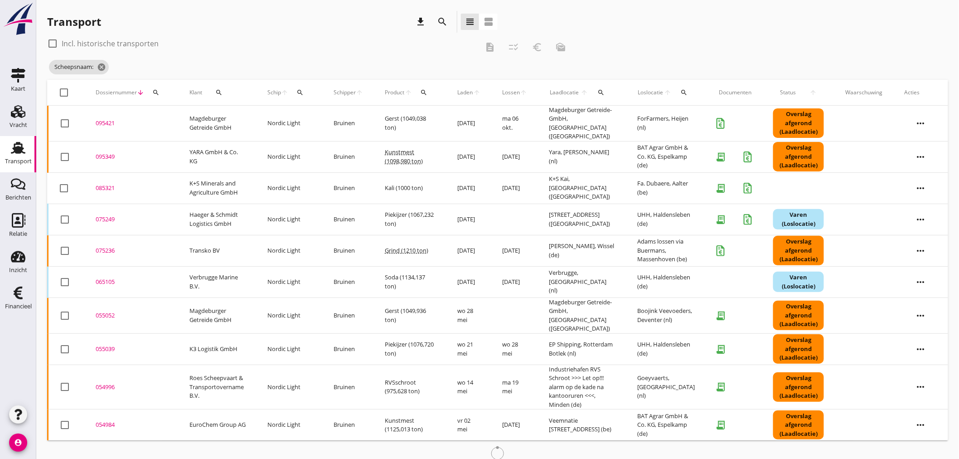
click at [302, 93] on icon "search" at bounding box center [299, 92] width 7 height 7
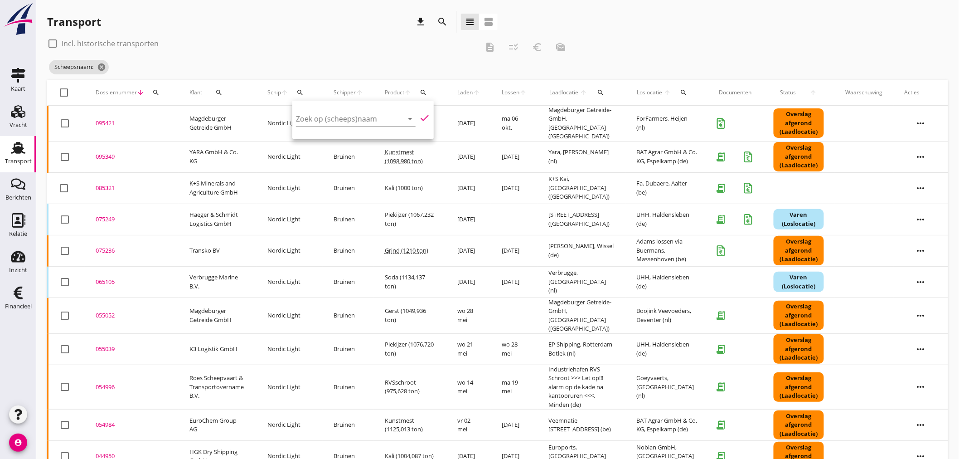
click at [246, 39] on div "check_box_outline_blank Incl. historische transporten" at bounding box center [263, 43] width 432 height 15
click at [603, 93] on icon "search" at bounding box center [600, 92] width 7 height 7
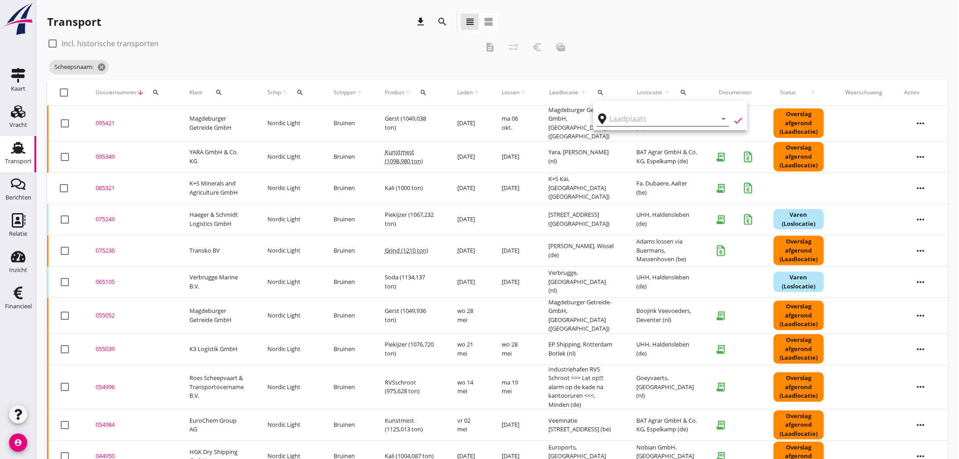
click at [612, 116] on input "text" at bounding box center [657, 119] width 94 height 15
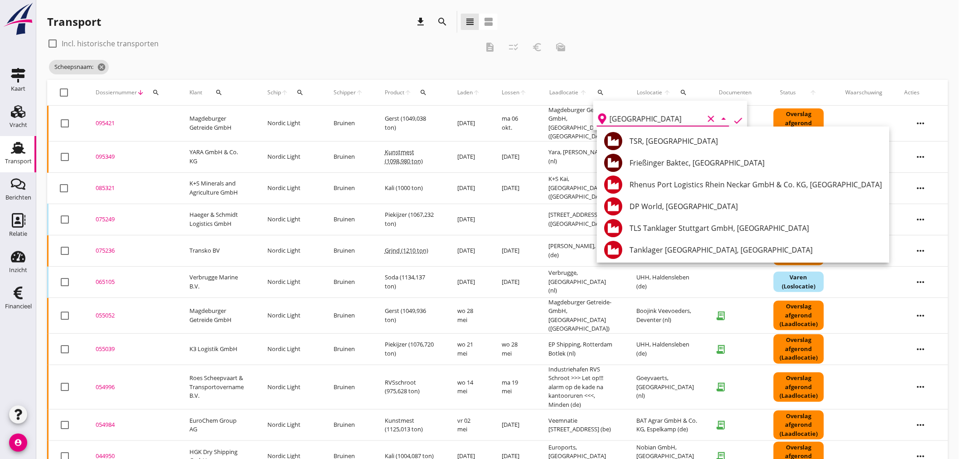
type input "[GEOGRAPHIC_DATA]"
click at [653, 58] on div "check_box_outline_blank Incl. historische transporten description checklist_rtl…" at bounding box center [497, 58] width 901 height 44
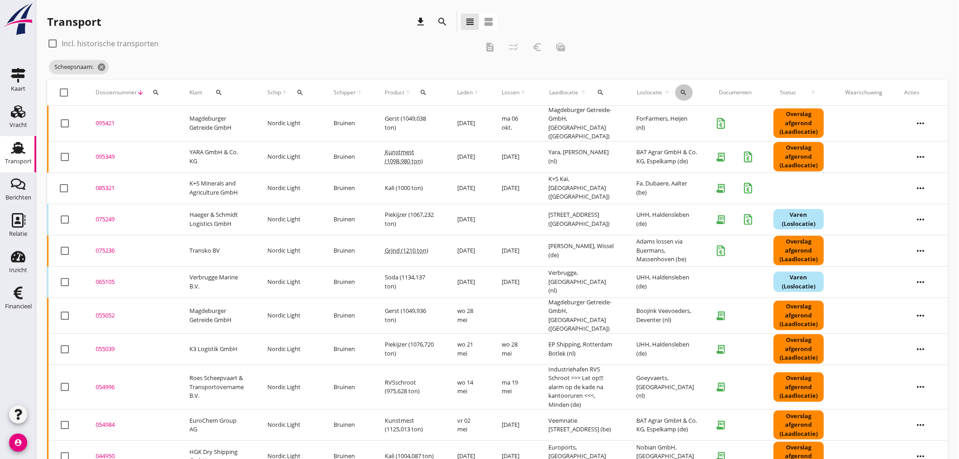
drag, startPoint x: 685, startPoint y: 84, endPoint x: 685, endPoint y: 91, distance: 6.8
click at [685, 89] on button "search" at bounding box center [684, 92] width 18 height 16
click at [685, 91] on icon "search" at bounding box center [683, 92] width 7 height 7
click at [685, 90] on icon "search" at bounding box center [683, 92] width 7 height 7
click at [697, 121] on input "text" at bounding box center [739, 119] width 94 height 15
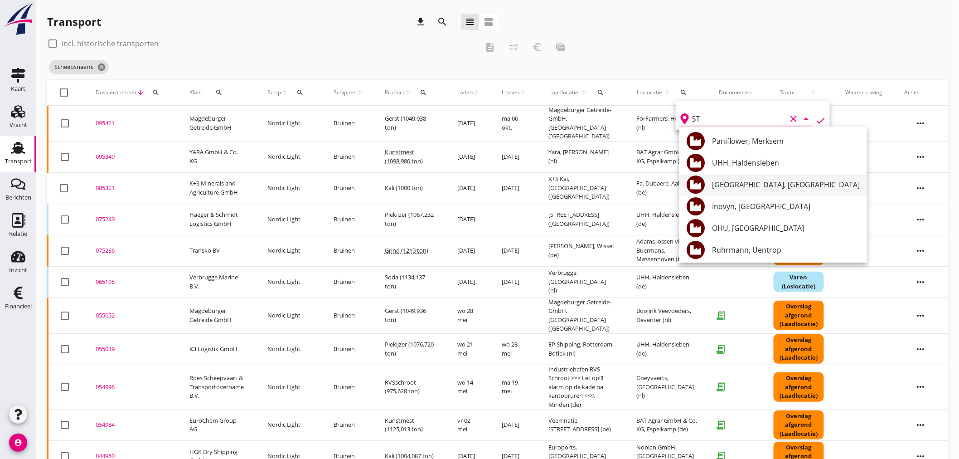
type input "S"
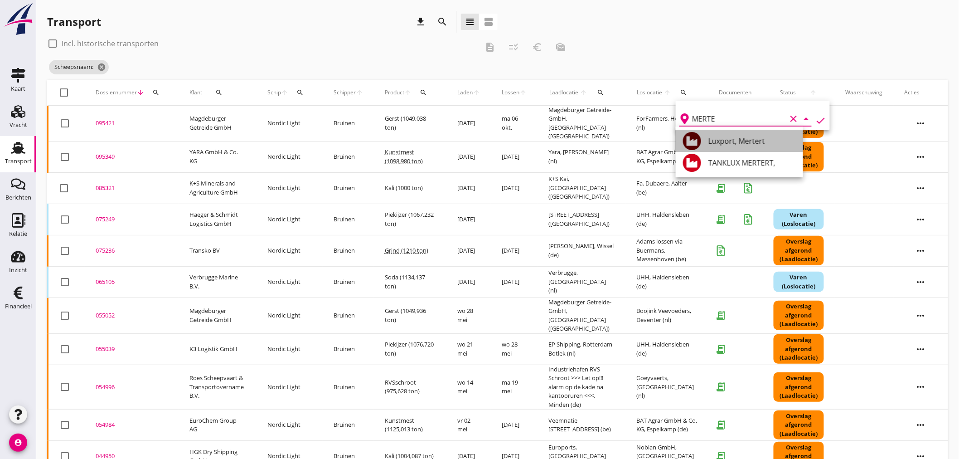
click at [744, 137] on div "Luxport, Mertert" at bounding box center [751, 141] width 87 height 11
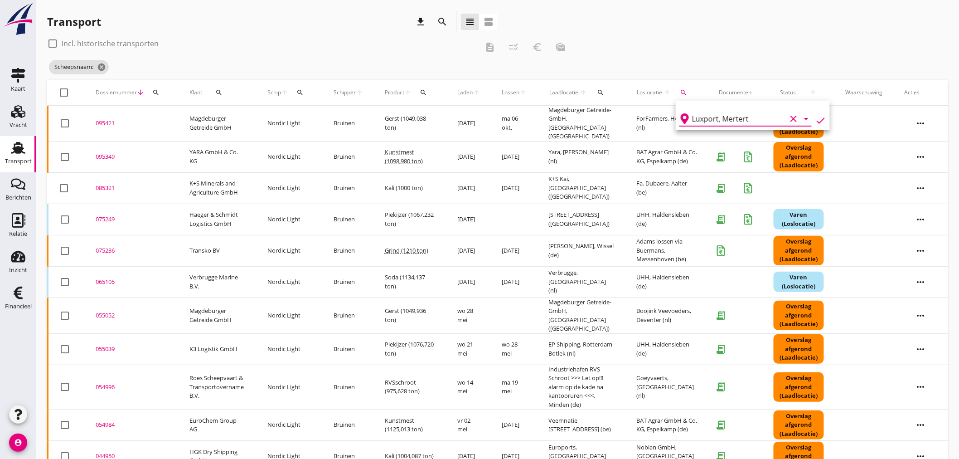
click at [816, 123] on icon "check" at bounding box center [820, 120] width 11 height 11
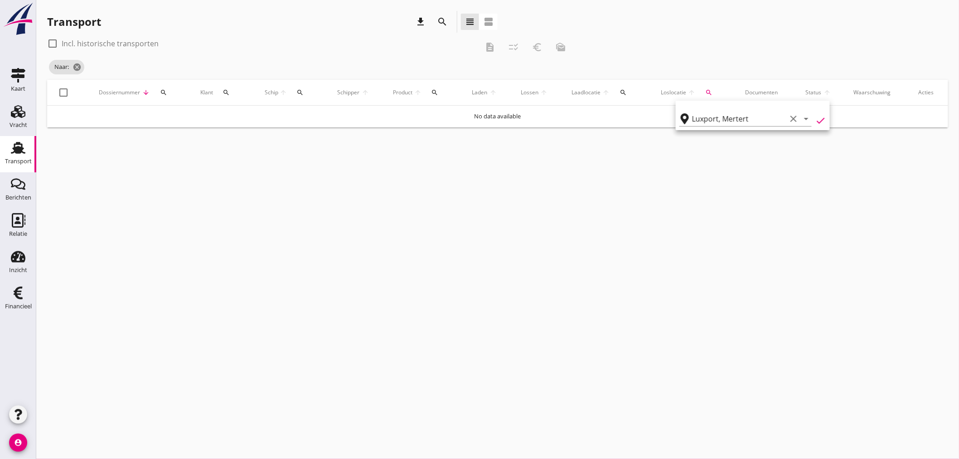
type input "Luxport"
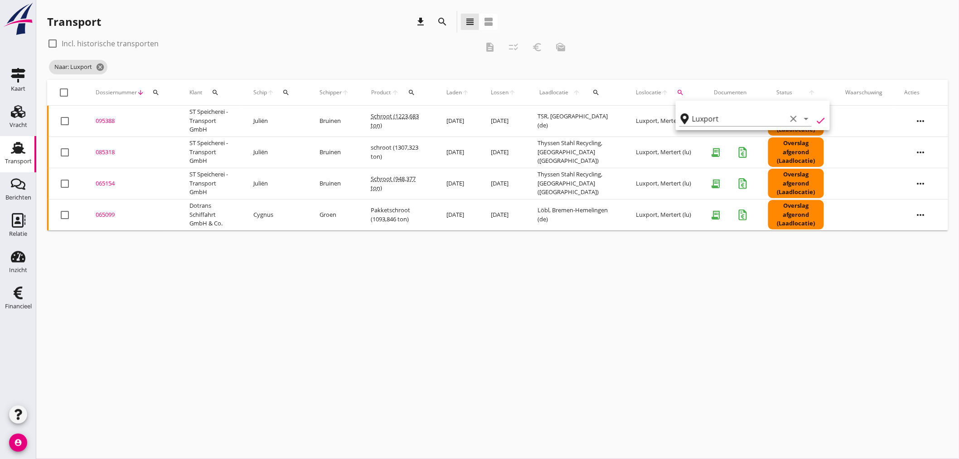
drag, startPoint x: 284, startPoint y: 324, endPoint x: 284, endPoint y: 289, distance: 34.4
click at [284, 323] on div "cancel You are impersonating another user. Transport download search view_headl…" at bounding box center [497, 229] width 923 height 459
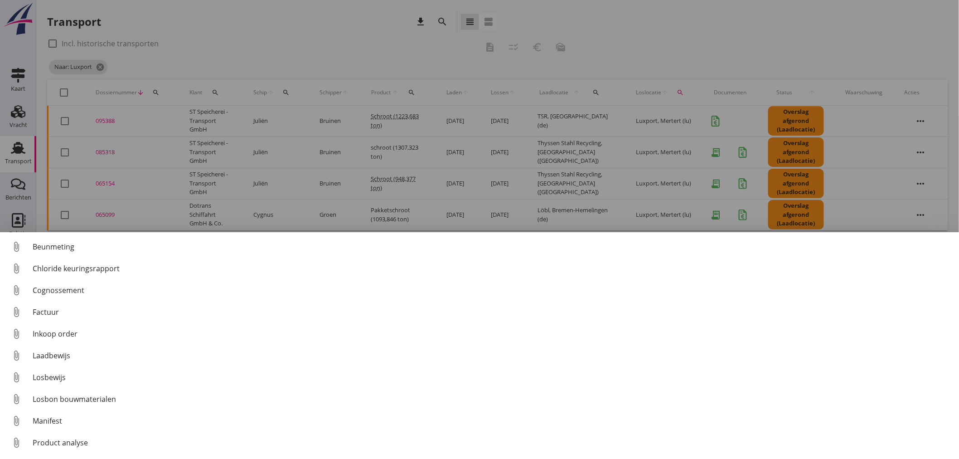
click at [736, 34] on div at bounding box center [479, 229] width 959 height 459
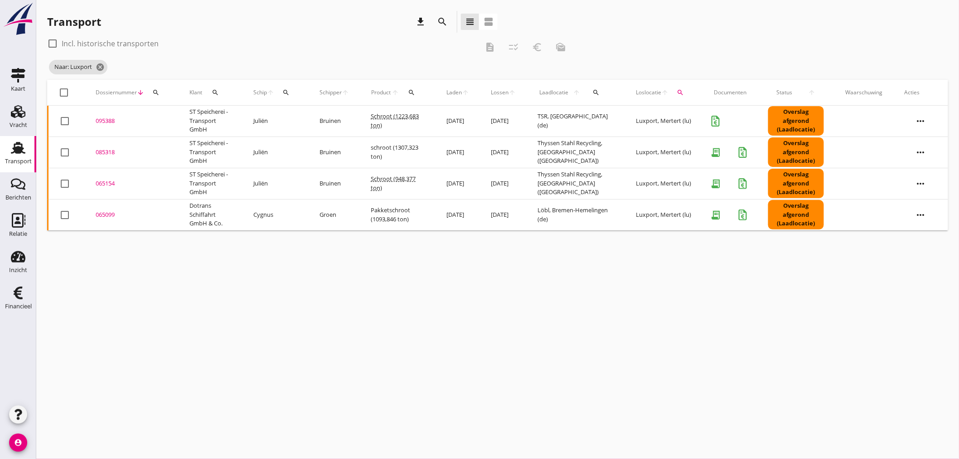
click at [107, 119] on div "095388" at bounding box center [132, 120] width 72 height 9
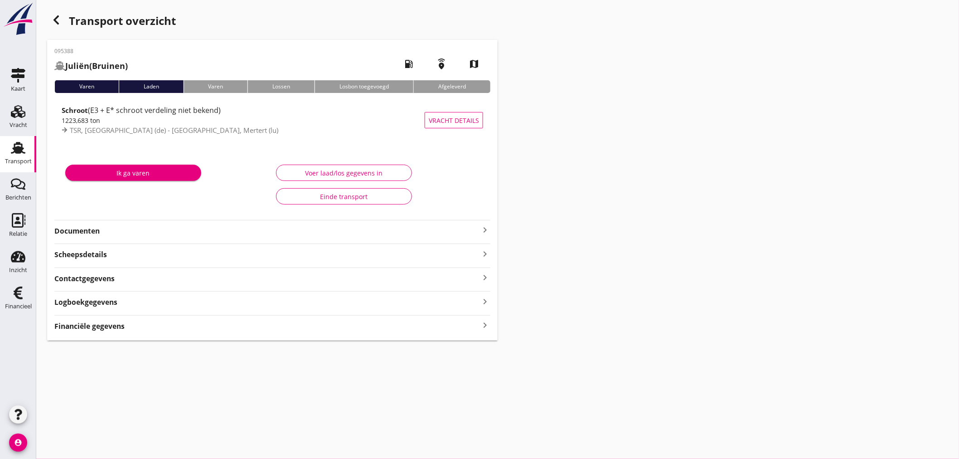
click at [98, 329] on strong "Financiële gegevens" at bounding box center [89, 326] width 70 height 10
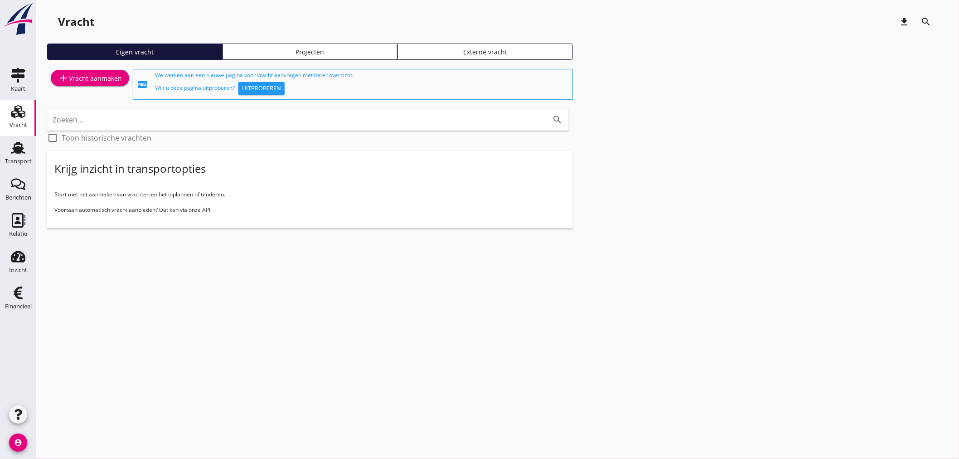
click at [224, 342] on div "cancel You are impersonating another user. Vracht download search Eigen vracht …" at bounding box center [497, 229] width 923 height 459
click at [15, 155] on div "Transport" at bounding box center [18, 161] width 27 height 13
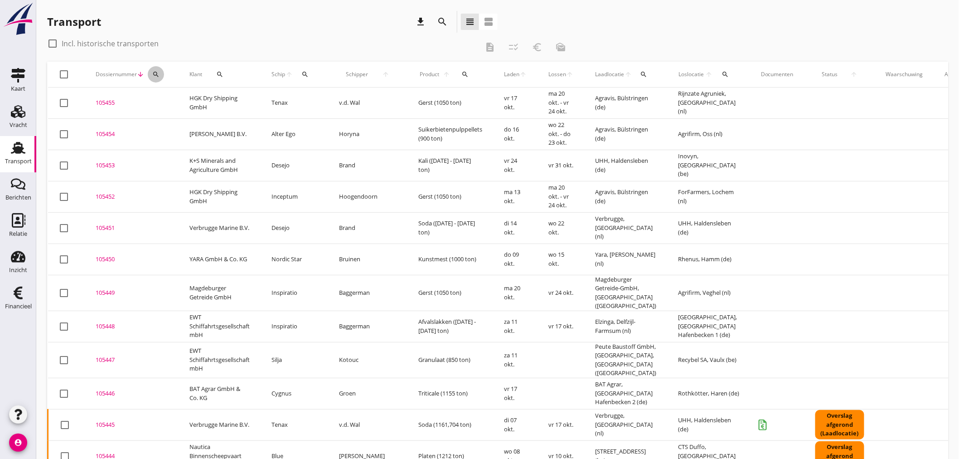
click at [155, 75] on icon "search" at bounding box center [155, 74] width 7 height 7
click at [160, 101] on input "Zoeken op dossiernummer..." at bounding box center [198, 100] width 94 height 15
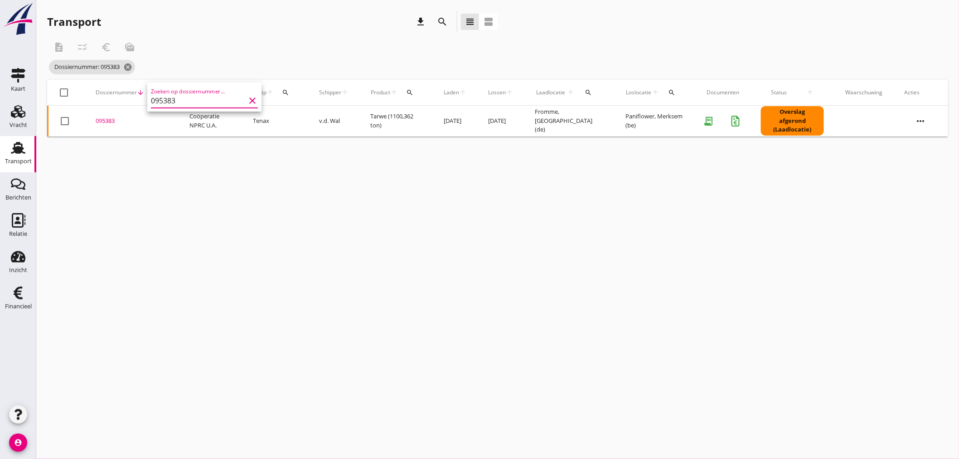
type input "095383"
click at [106, 119] on div "095383" at bounding box center [132, 120] width 72 height 9
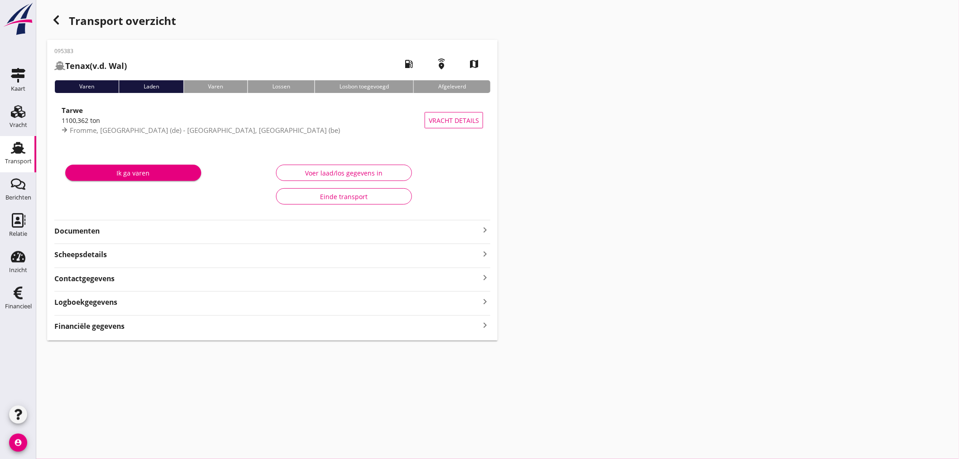
click at [485, 325] on icon "keyboard_arrow_right" at bounding box center [485, 325] width 11 height 12
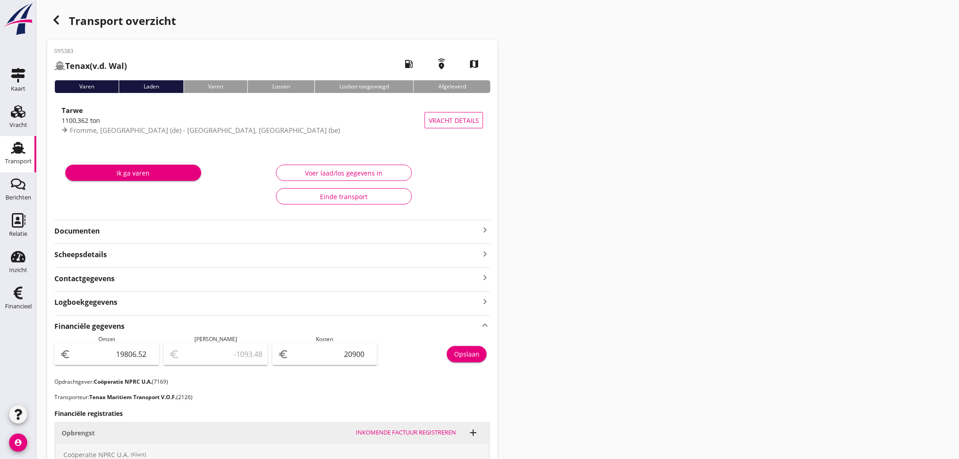
click at [58, 21] on icon "button" at bounding box center [56, 20] width 11 height 11
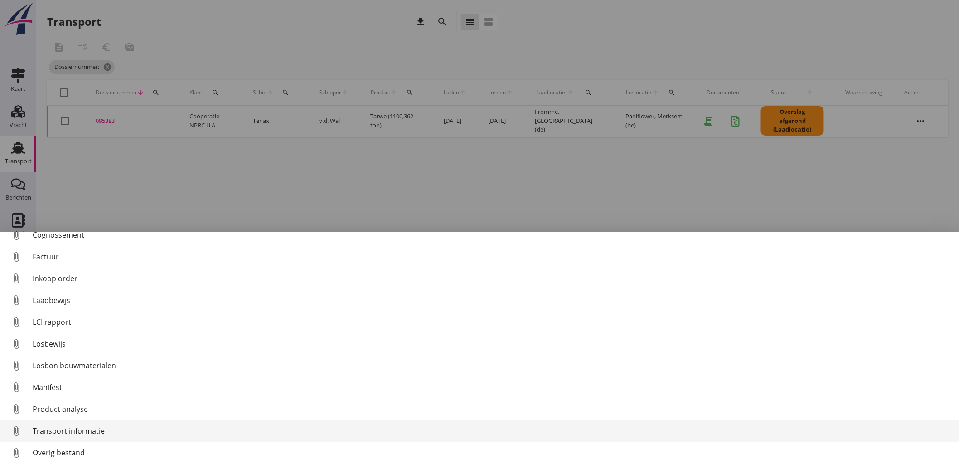
scroll to position [63, 0]
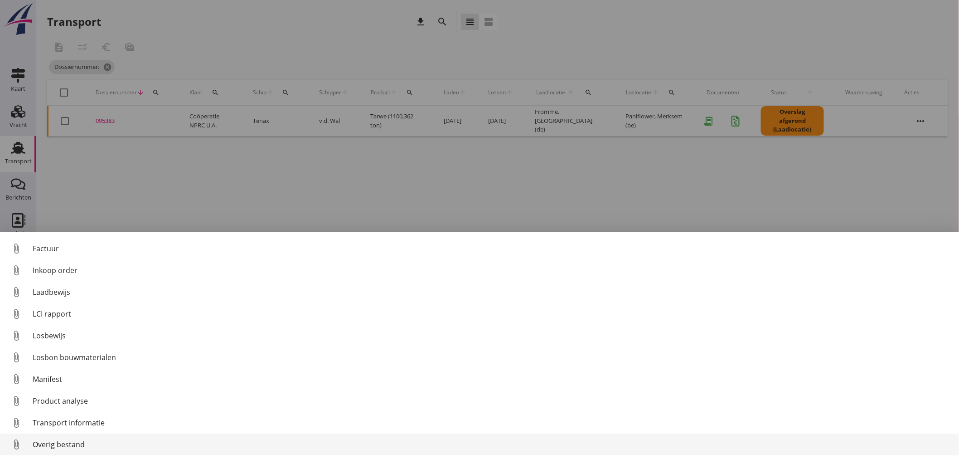
click at [65, 443] on div "Overig bestand" at bounding box center [492, 444] width 919 height 11
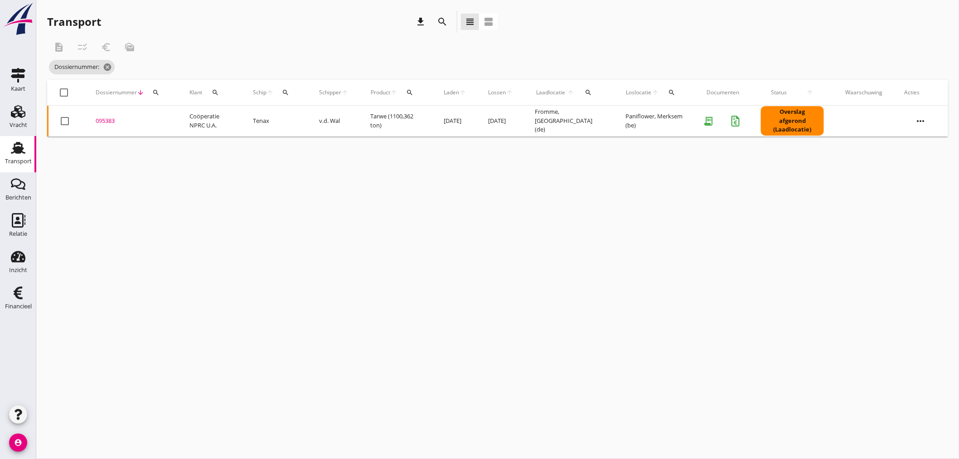
click at [105, 119] on div "095383" at bounding box center [132, 120] width 72 height 9
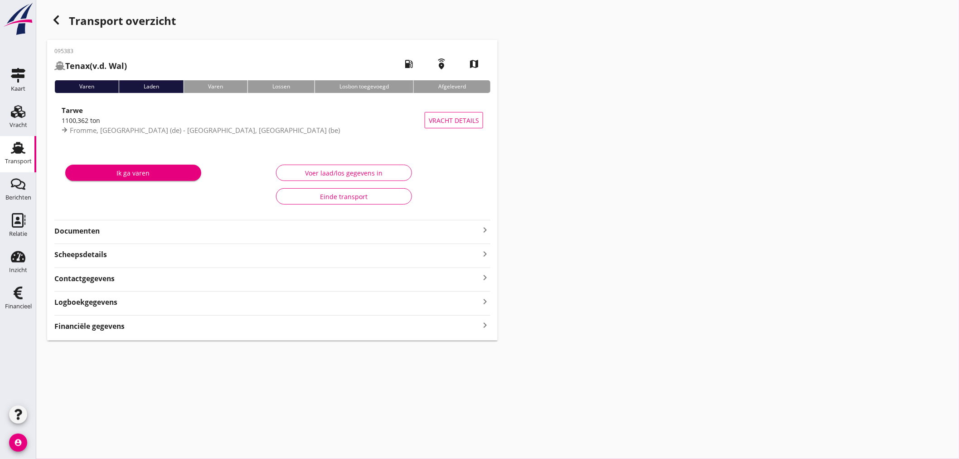
click at [483, 319] on icon "keyboard_arrow_right" at bounding box center [485, 325] width 11 height 12
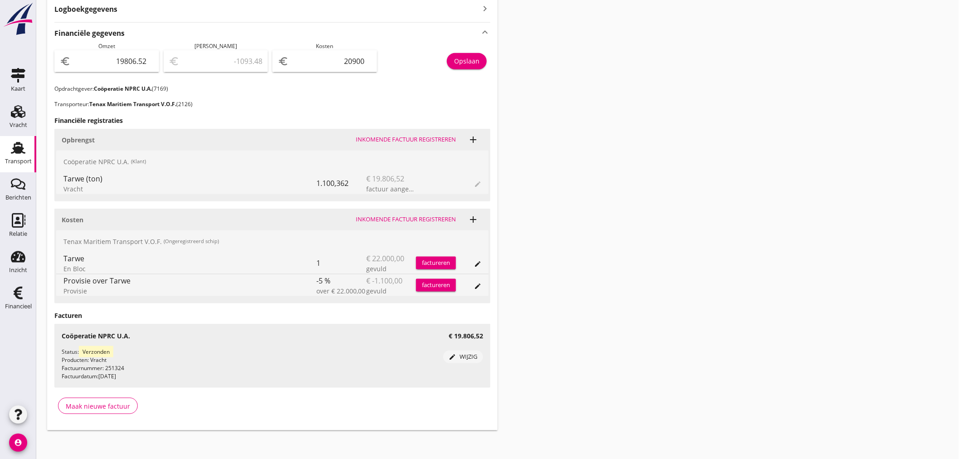
scroll to position [296, 0]
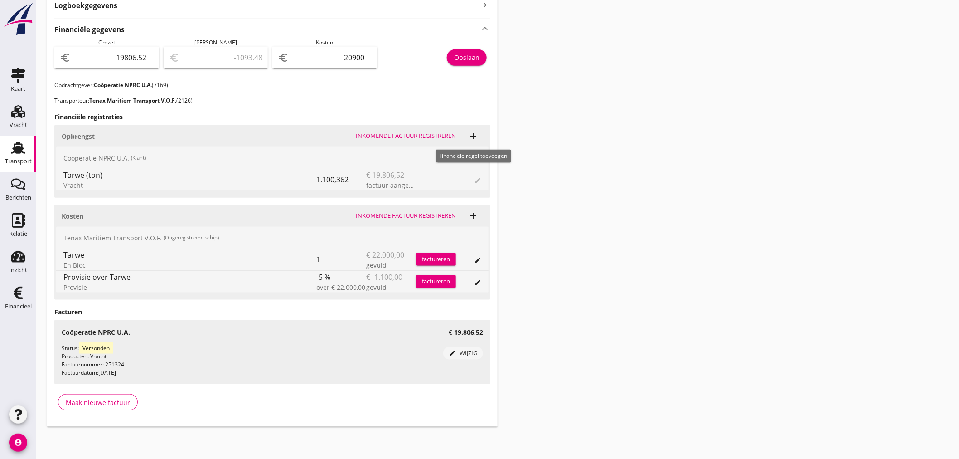
click at [475, 131] on icon "add" at bounding box center [473, 136] width 11 height 11
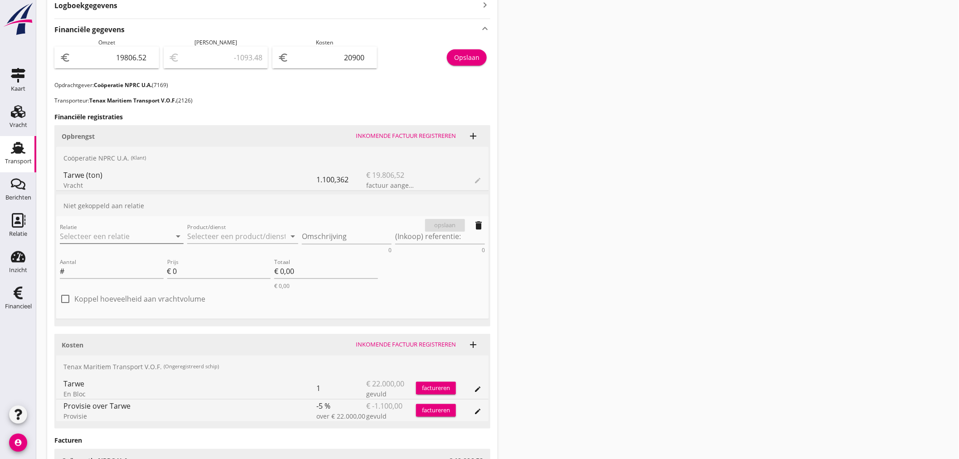
click at [99, 232] on input "Relatie" at bounding box center [109, 236] width 98 height 15
drag, startPoint x: 69, startPoint y: 252, endPoint x: 89, endPoint y: 249, distance: 19.7
click at [71, 252] on div "Coöperatie NPRC U.A." at bounding box center [121, 253] width 109 height 11
type input "Coöperatie NPRC U.A. (7169)"
click at [252, 237] on input "Product/dienst" at bounding box center [236, 236] width 98 height 15
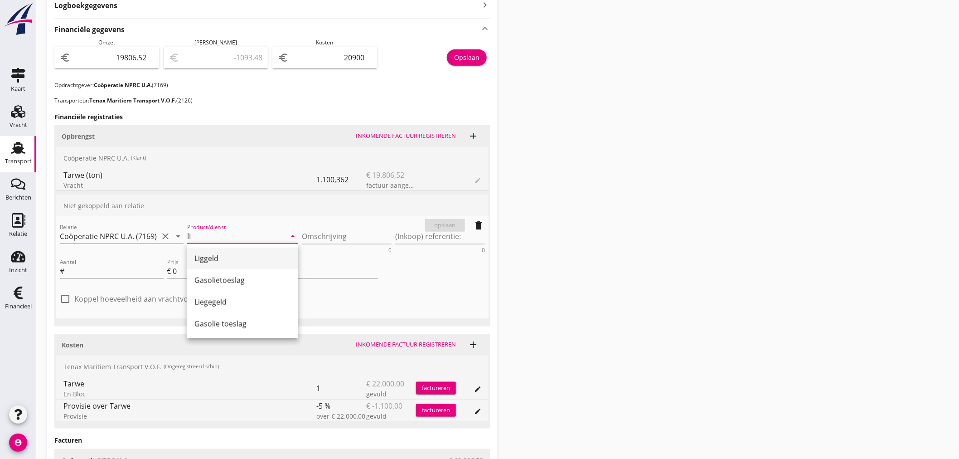
click at [205, 250] on div "Liggeld" at bounding box center [242, 258] width 97 height 22
type input "Liggeld"
click at [318, 237] on textarea "Omschrijving" at bounding box center [347, 236] width 90 height 15
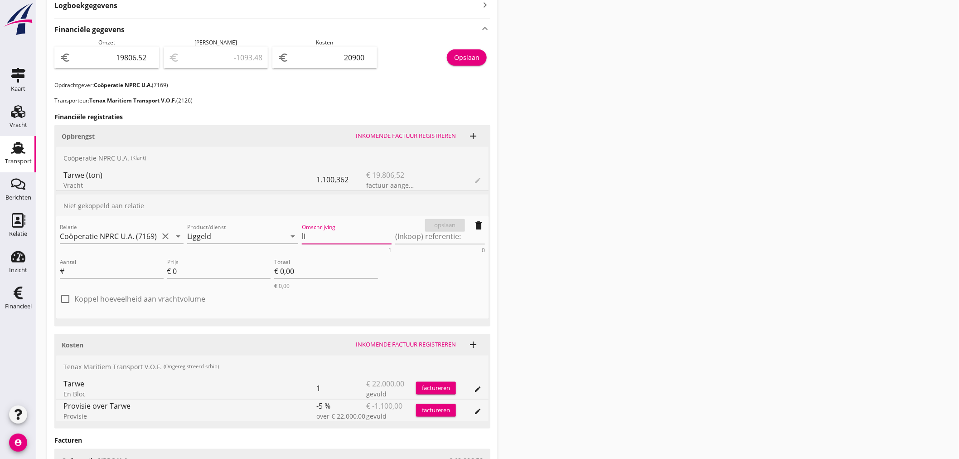
type textarea "l"
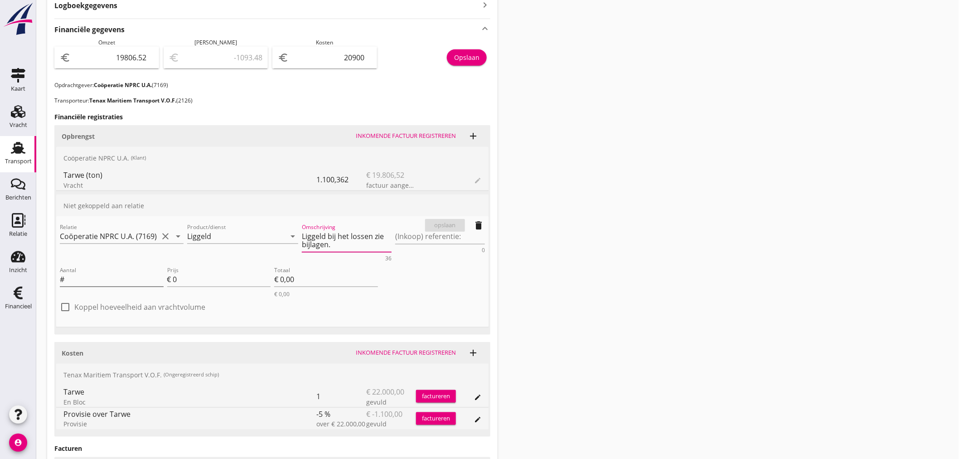
type textarea "Liggeld bij het lossen zie bijlagen."
click at [93, 272] on input "Aantal" at bounding box center [114, 279] width 97 height 15
type input "2"
type input "8"
type input "€ 16,00"
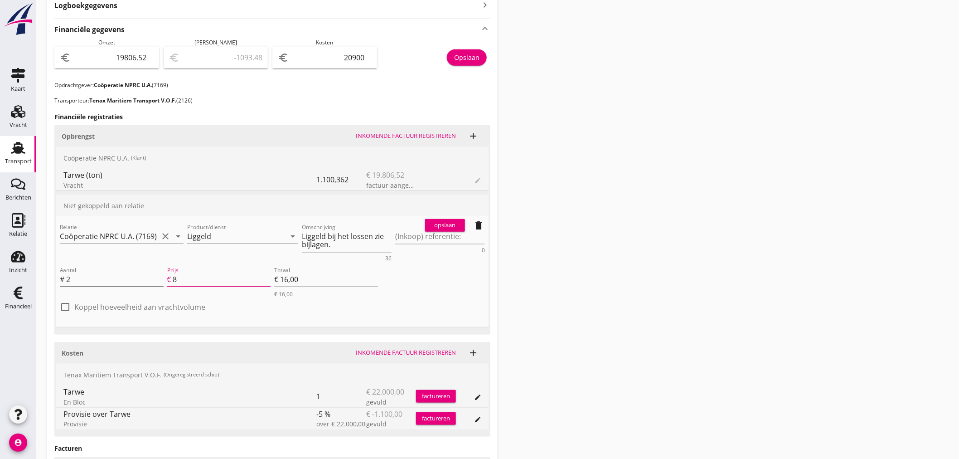
type input "85"
type input "€ 170,00"
type input "851"
type input "€ 1.702,00"
type input "851.9"
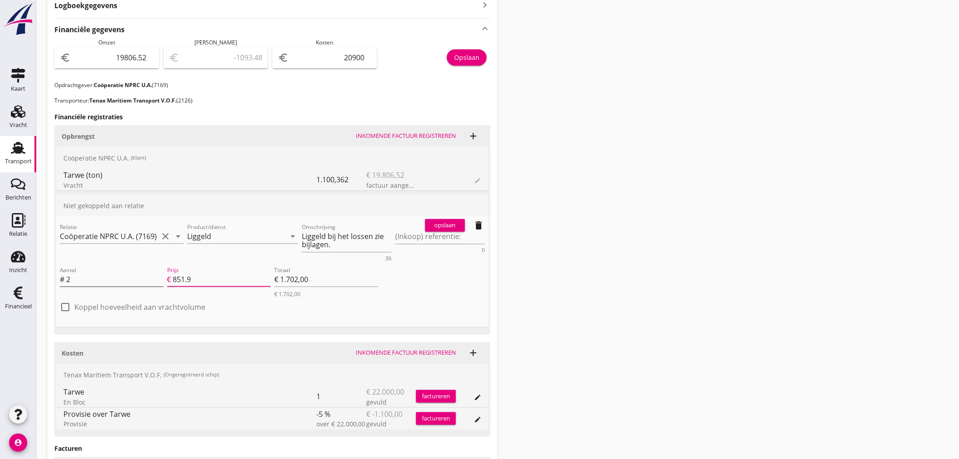
type input "€ 1.703,80"
type input "851.90"
click at [452, 226] on div "opslaan" at bounding box center [445, 225] width 33 height 9
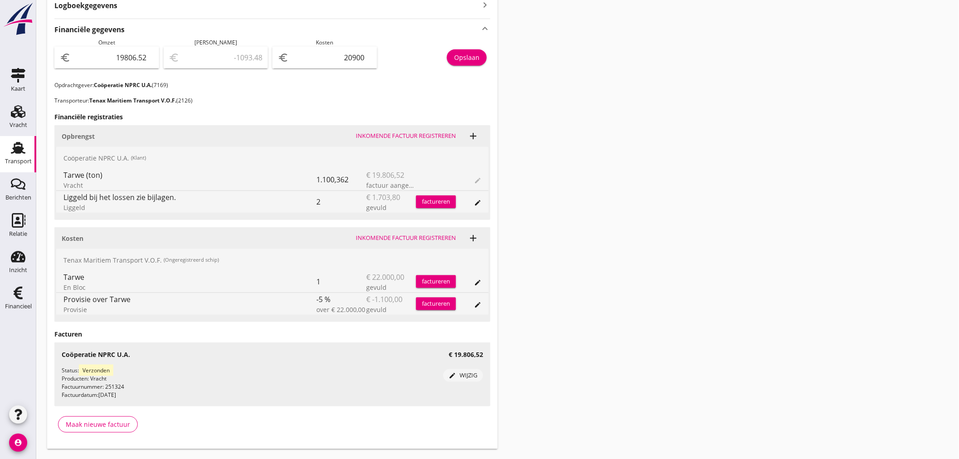
click at [442, 199] on div "factureren" at bounding box center [436, 201] width 40 height 9
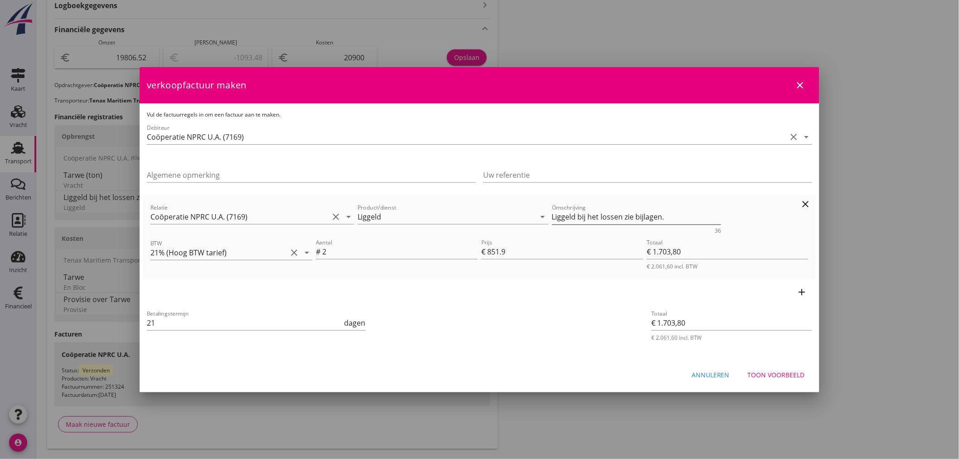
click at [620, 215] on textarea "Liggeld bij het lossen zie bijlagen." at bounding box center [637, 216] width 170 height 15
type textarea "Liggeld bij het lossen, zie bijlagen."
click at [776, 371] on div "Toon voorbeeld" at bounding box center [776, 375] width 57 height 10
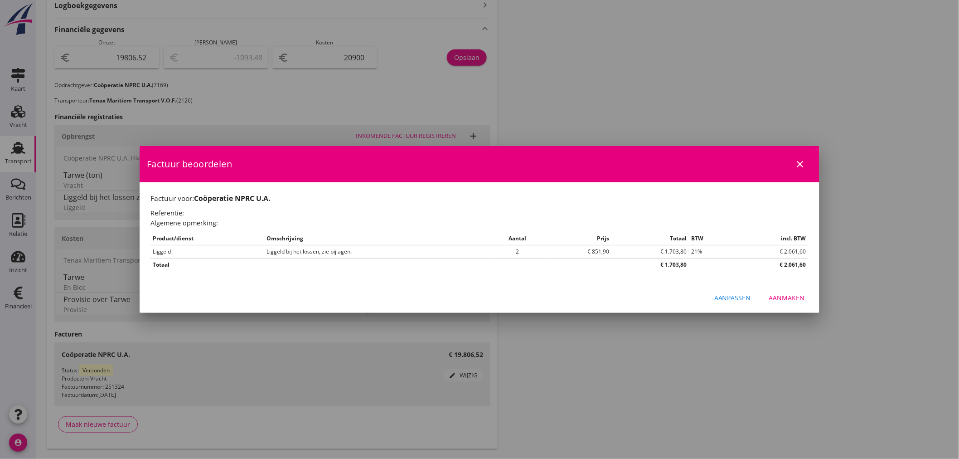
click at [783, 300] on div "Aanmaken" at bounding box center [787, 298] width 36 height 10
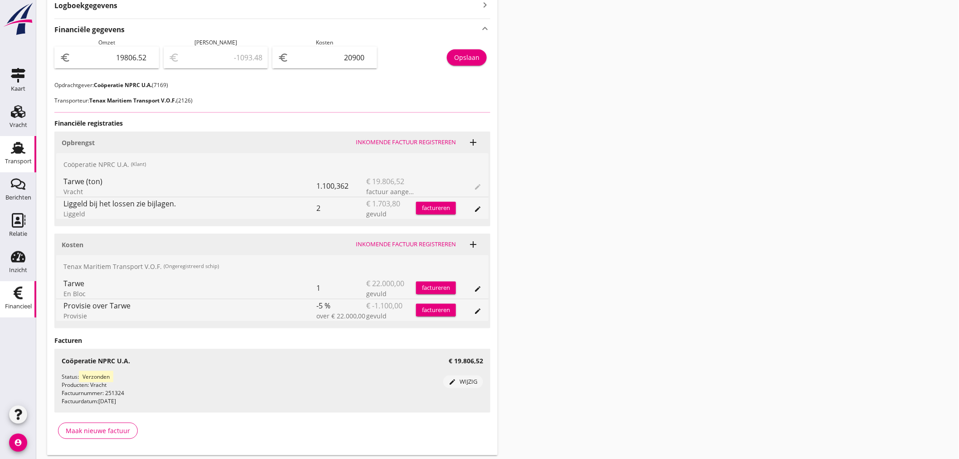
click at [15, 300] on div "Financieel" at bounding box center [18, 306] width 27 height 13
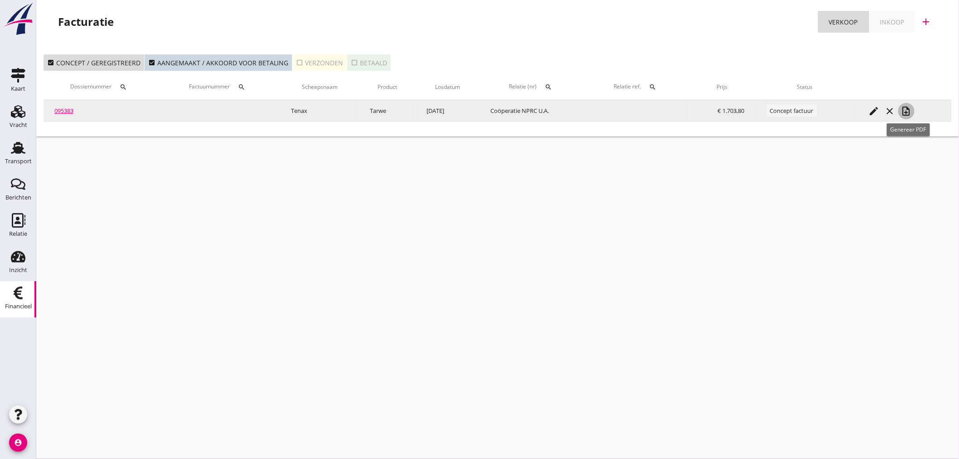
click at [910, 111] on icon "note_add" at bounding box center [906, 111] width 11 height 11
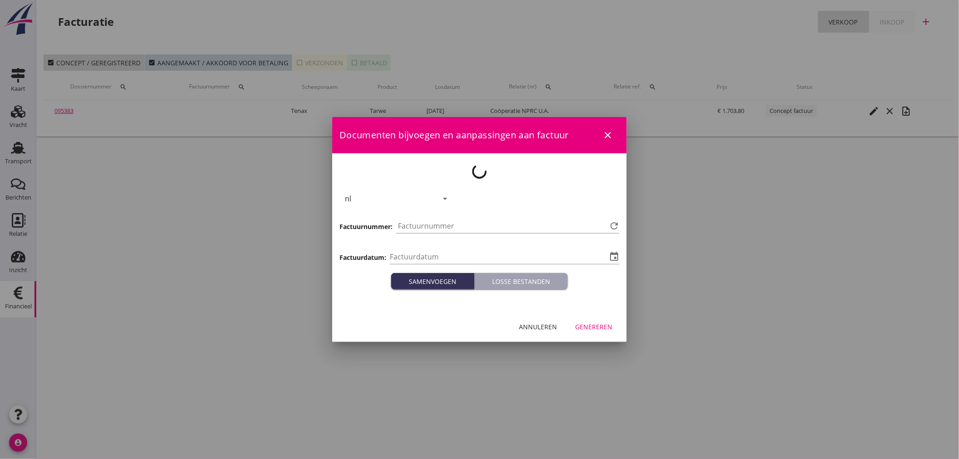
type input "2025-10-08"
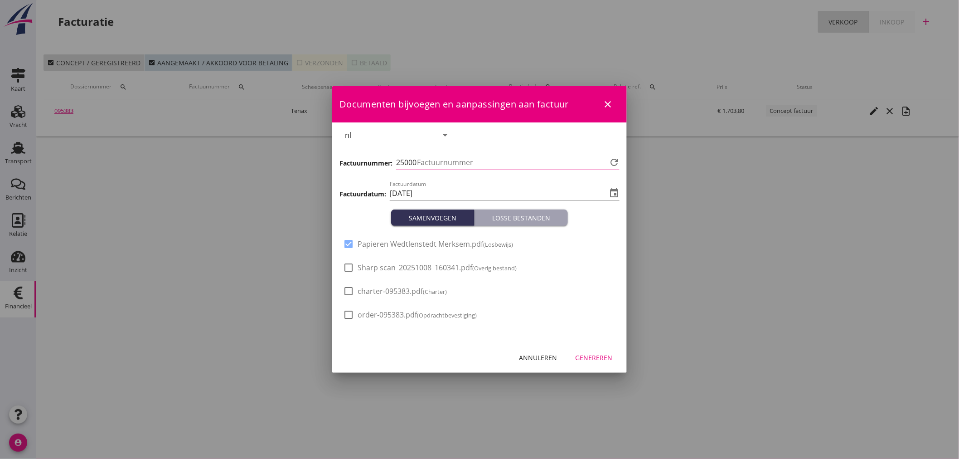
type input "1353"
click at [352, 265] on div at bounding box center [348, 267] width 15 height 15
checkbox input "true"
click at [350, 243] on div at bounding box center [348, 243] width 15 height 15
checkbox input "false"
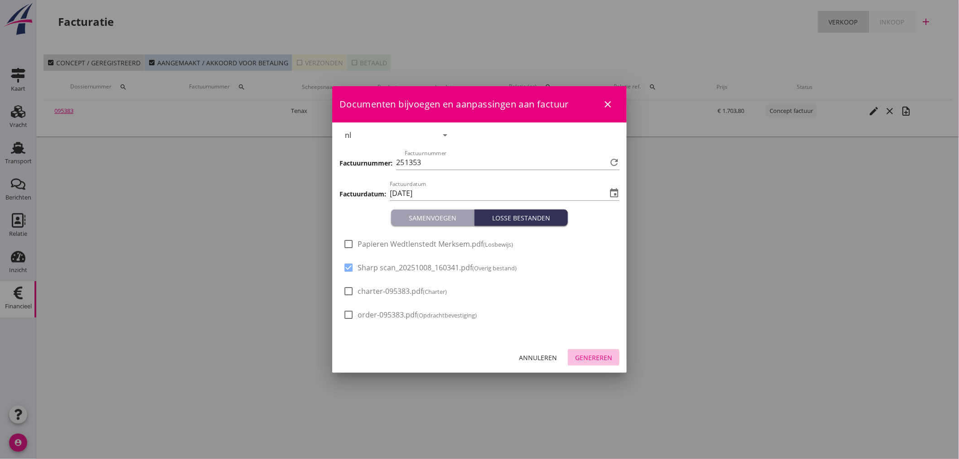
click at [596, 356] on div "Genereren" at bounding box center [593, 358] width 37 height 10
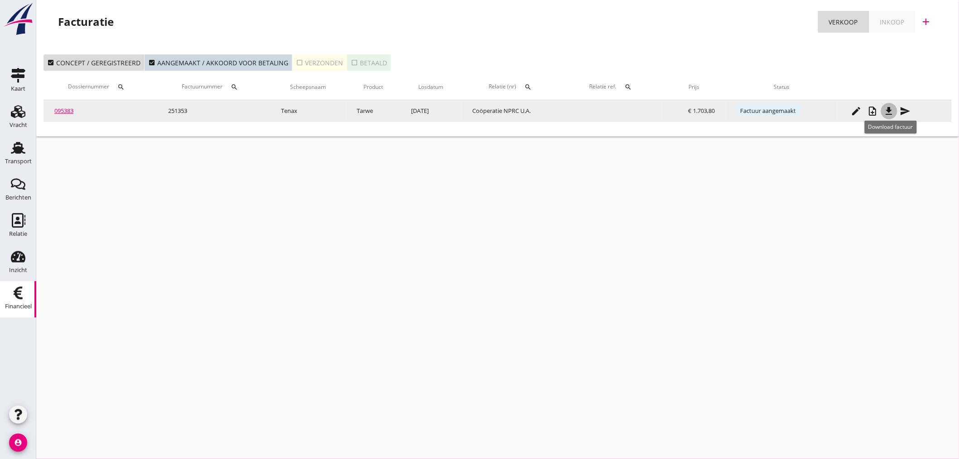
click at [894, 111] on icon "file_download" at bounding box center [889, 111] width 11 height 11
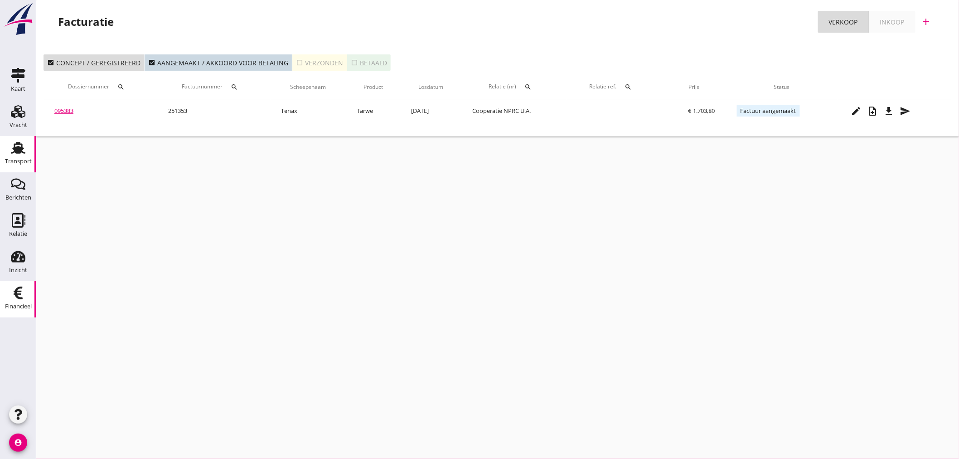
click at [20, 154] on icon "Transport" at bounding box center [18, 148] width 15 height 15
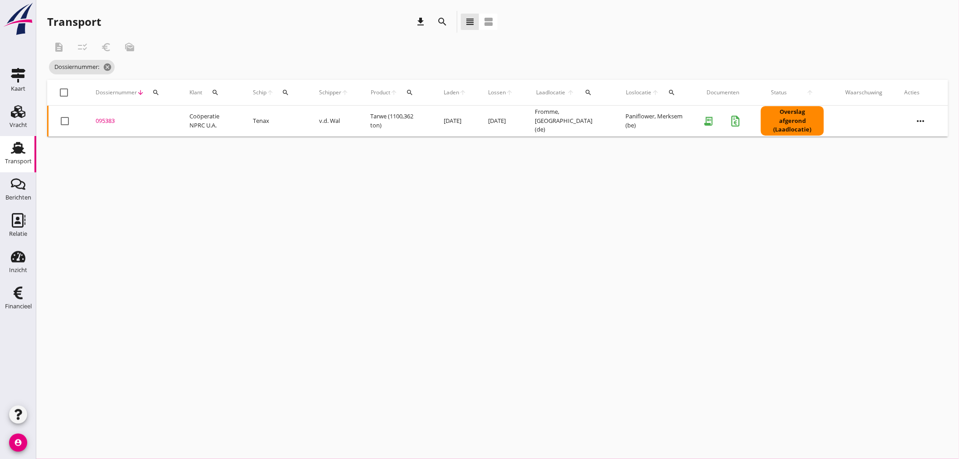
click at [155, 91] on icon "search" at bounding box center [155, 92] width 7 height 7
click at [160, 116] on input "Zoeken op dossiernummer..." at bounding box center [198, 119] width 94 height 15
type input "0"
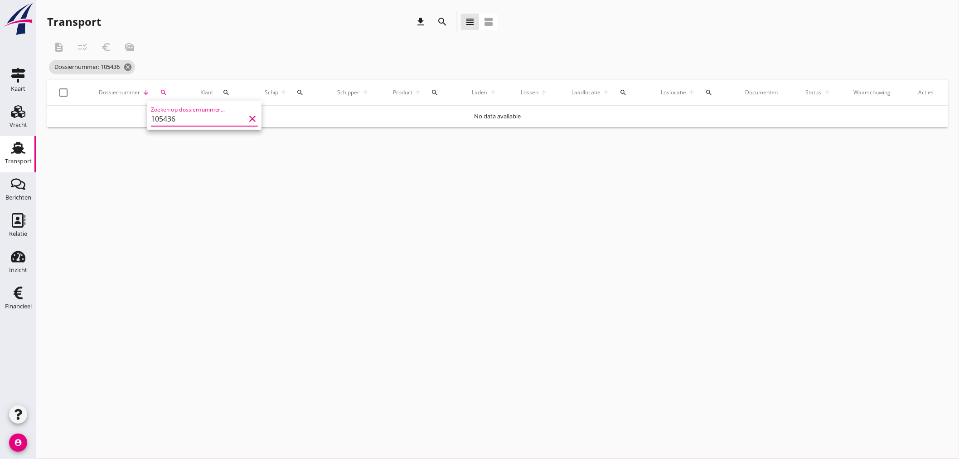
type input "105436"
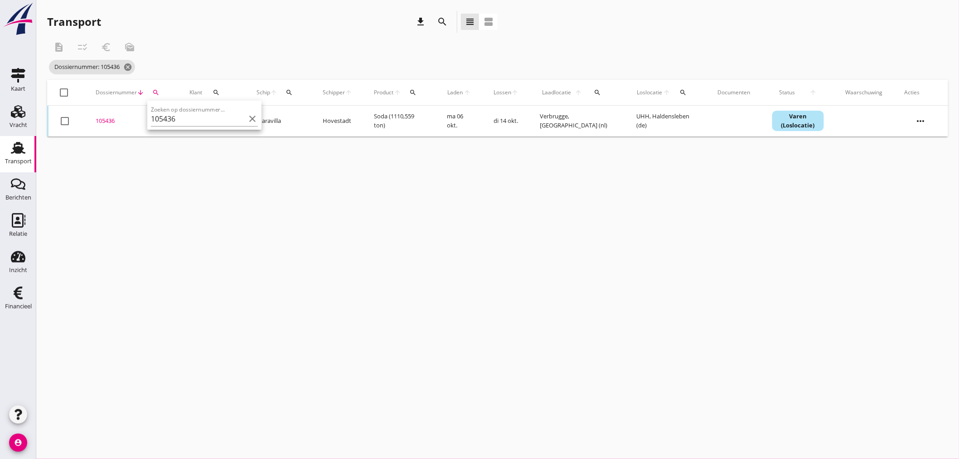
click at [114, 120] on div "105436" at bounding box center [132, 120] width 72 height 9
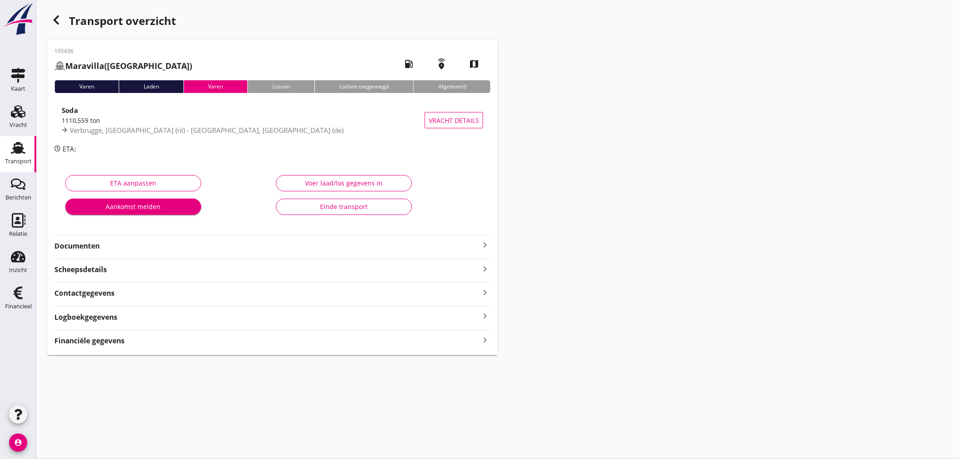
click at [486, 342] on icon "keyboard_arrow_right" at bounding box center [485, 340] width 11 height 12
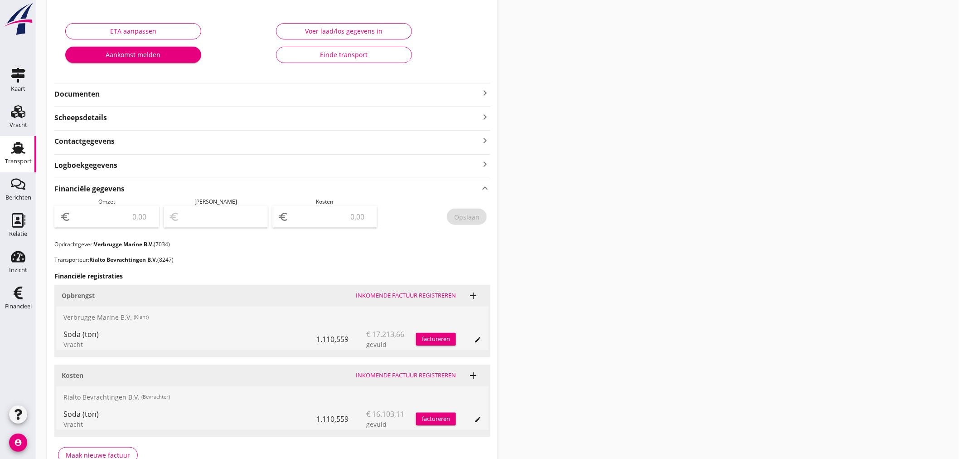
scroll to position [201, 0]
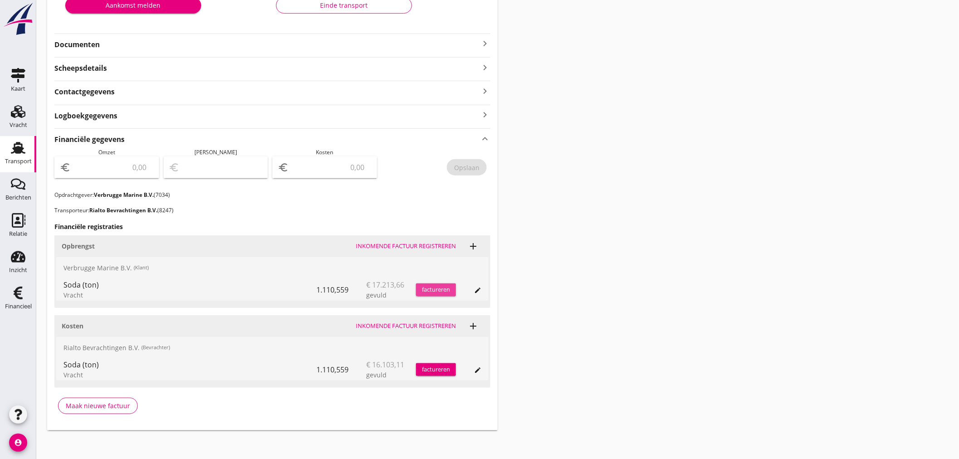
click at [439, 289] on div "factureren" at bounding box center [436, 289] width 40 height 9
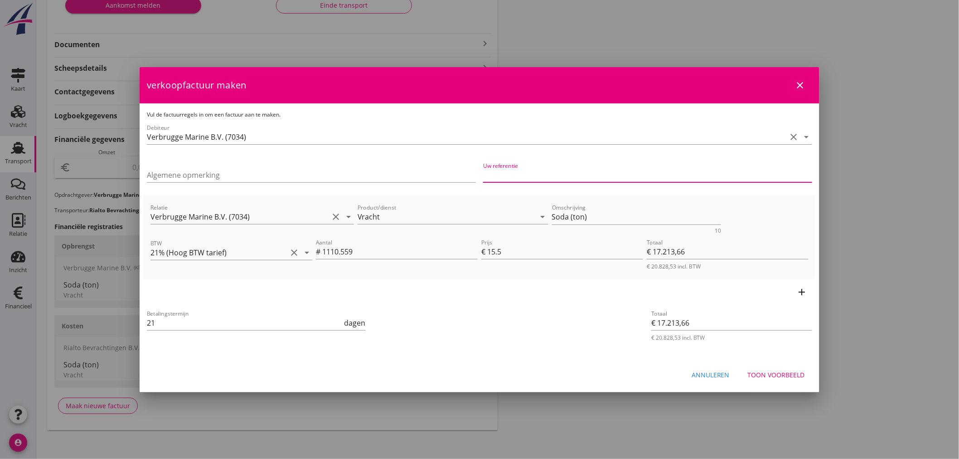
click at [541, 175] on input "Uw referentie" at bounding box center [647, 175] width 329 height 15
type input "154097583"
click at [789, 374] on div "Toon voorbeeld" at bounding box center [776, 375] width 57 height 10
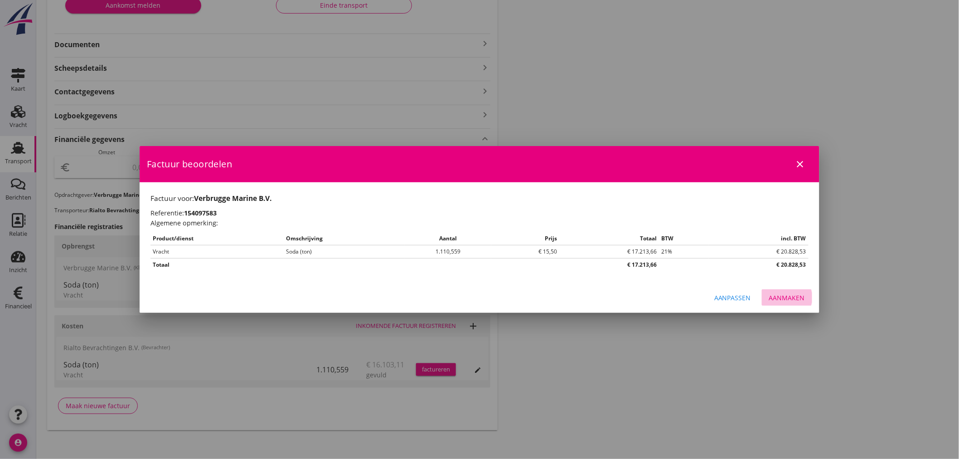
click at [785, 297] on div "Aanmaken" at bounding box center [787, 298] width 36 height 10
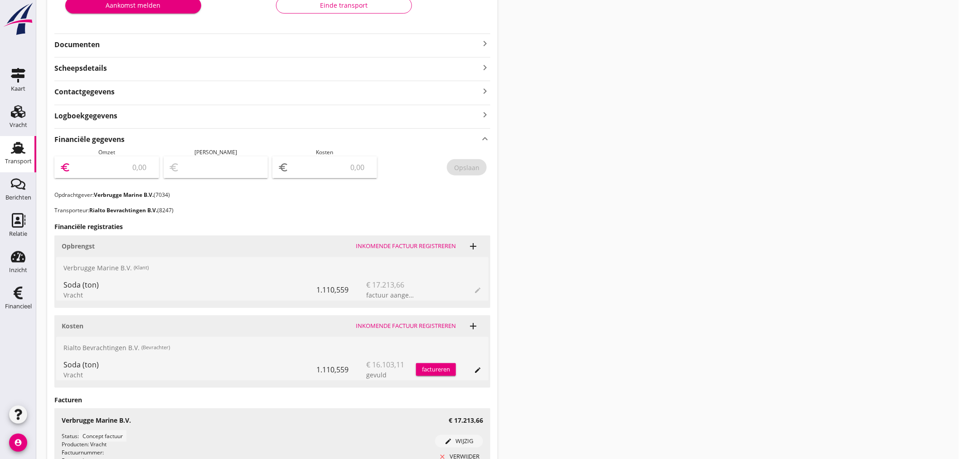
click at [125, 162] on input "number" at bounding box center [113, 167] width 81 height 15
type input "17213"
type input "17213.66"
click at [469, 167] on div "Opslaan" at bounding box center [466, 168] width 25 height 10
click at [15, 297] on icon "Financieel" at bounding box center [18, 293] width 15 height 15
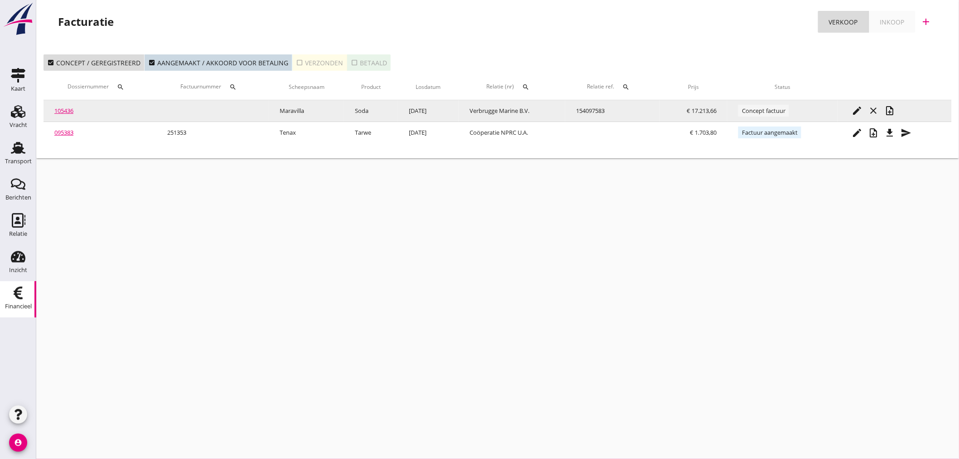
click at [892, 112] on icon "note_add" at bounding box center [889, 110] width 11 height 11
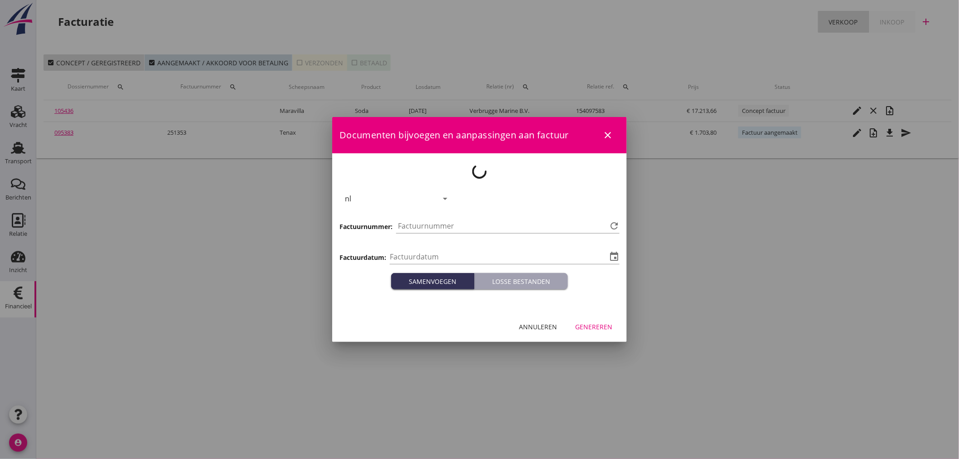
type input "2025-10-08"
type input "1354"
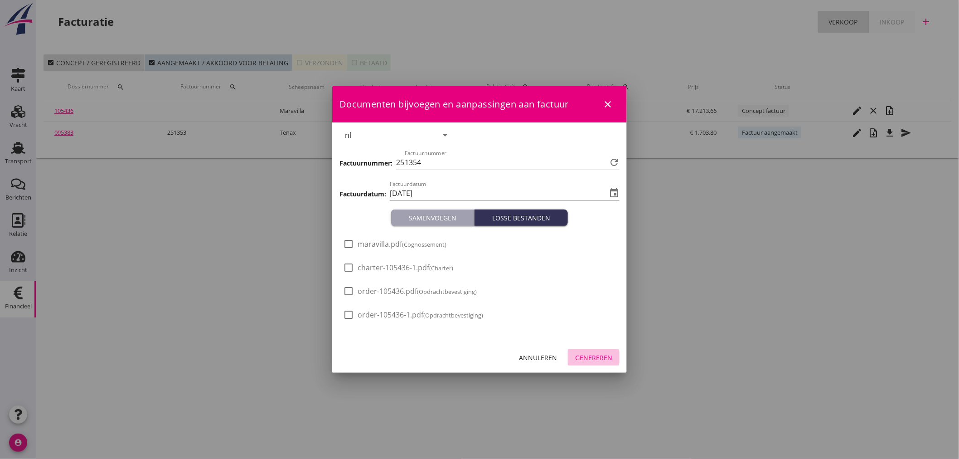
click at [599, 361] on div "Genereren" at bounding box center [593, 358] width 37 height 10
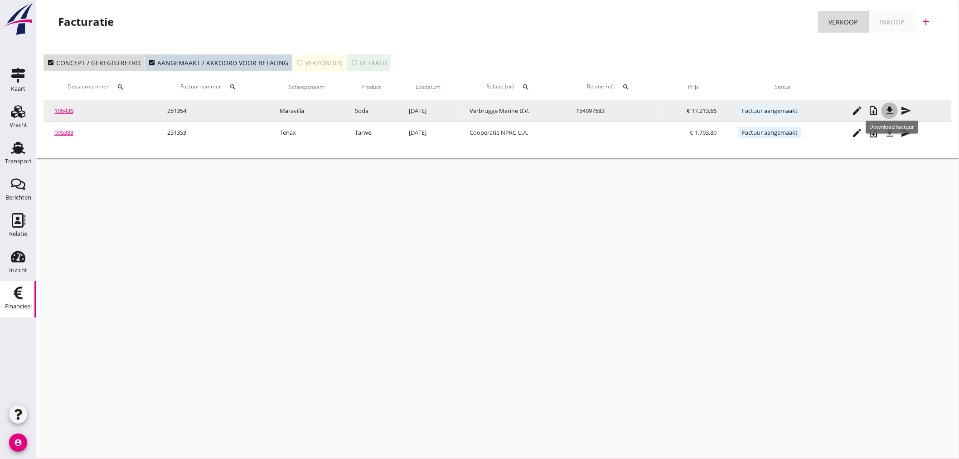
click at [891, 113] on icon "file_download" at bounding box center [889, 110] width 11 height 11
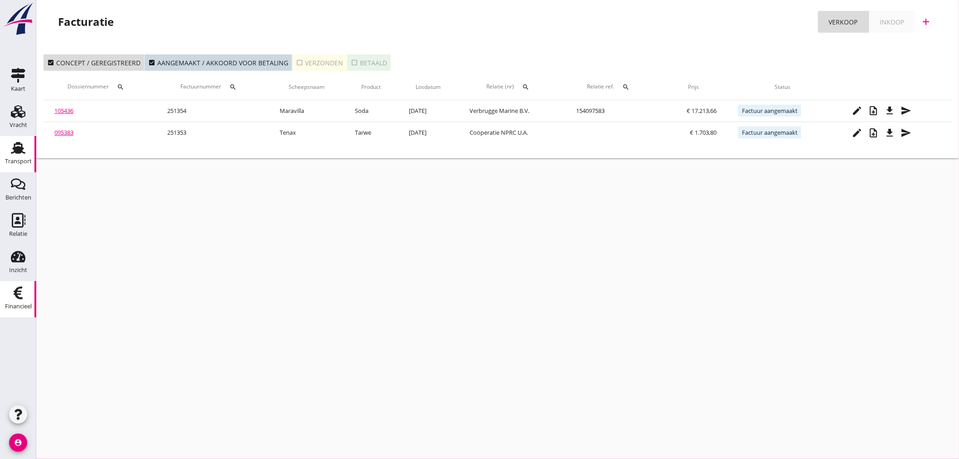
click at [14, 157] on div "Transport" at bounding box center [18, 161] width 27 height 13
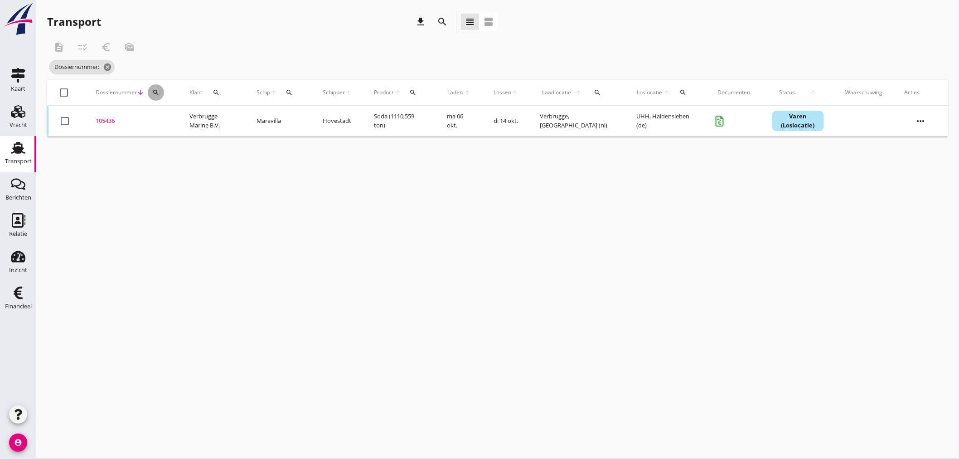
drag, startPoint x: 154, startPoint y: 93, endPoint x: 153, endPoint y: 124, distance: 30.8
click at [155, 98] on button "search" at bounding box center [156, 92] width 16 height 16
click at [157, 120] on input "Zoeken op dossiernummer..." at bounding box center [198, 119] width 94 height 15
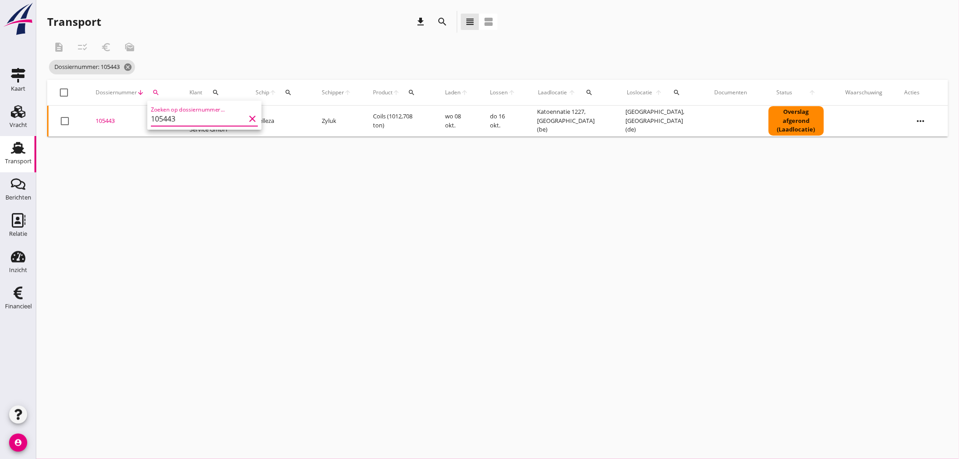
type input "105443"
click at [104, 123] on div "105443" at bounding box center [132, 120] width 72 height 9
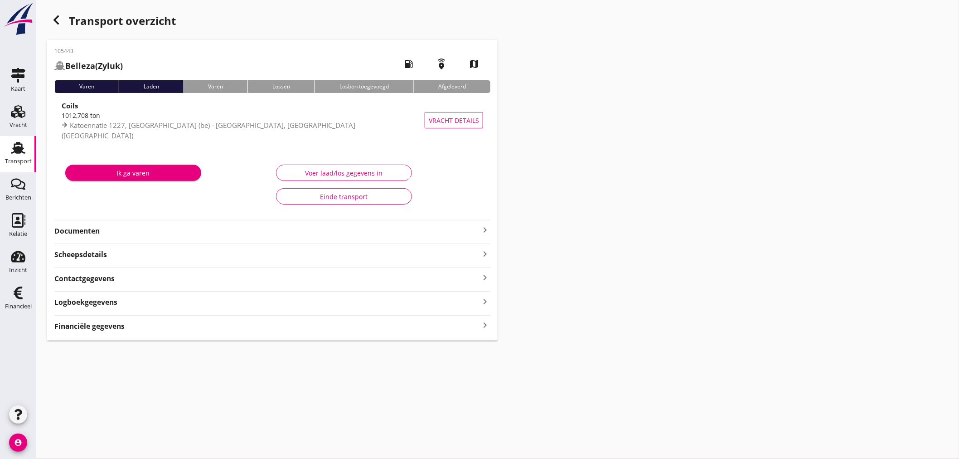
click at [488, 323] on icon "keyboard_arrow_right" at bounding box center [485, 325] width 11 height 12
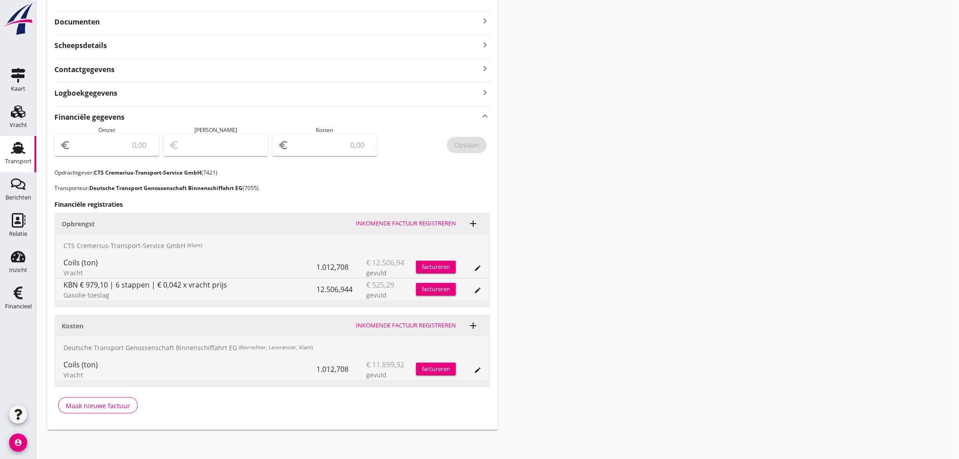
scroll to position [212, 0]
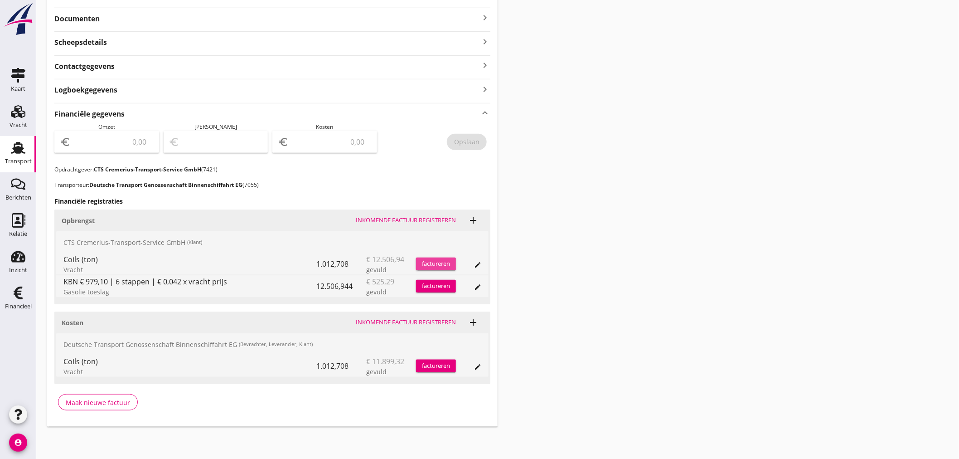
click at [437, 265] on div "factureren" at bounding box center [436, 263] width 40 height 9
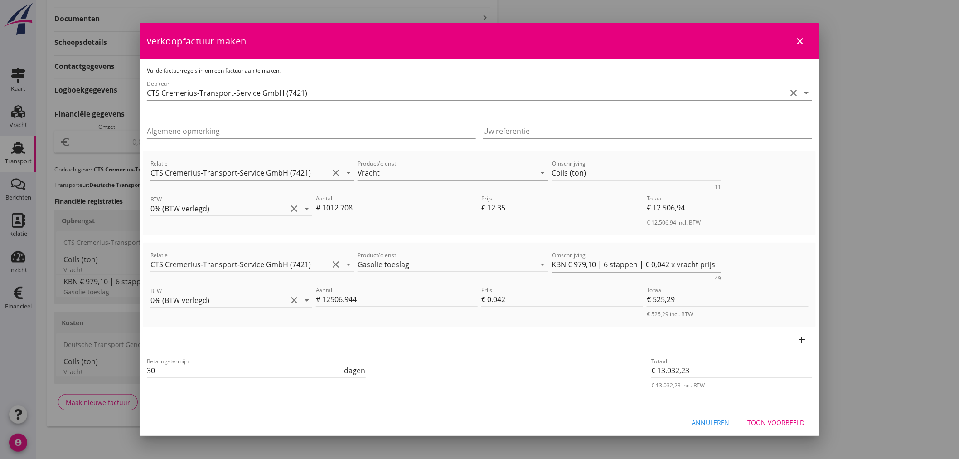
drag, startPoint x: 177, startPoint y: 368, endPoint x: -2, endPoint y: 354, distance: 180.0
click at [0, 354] on html "21% (Hoog BTW tarief) 9% (Laag BTW tarief) 0% (BTW vrij) 0% (BTW verlegd) Gasol…" at bounding box center [479, 123] width 959 height 671
type input "21"
click at [797, 339] on icon "add" at bounding box center [802, 339] width 11 height 11
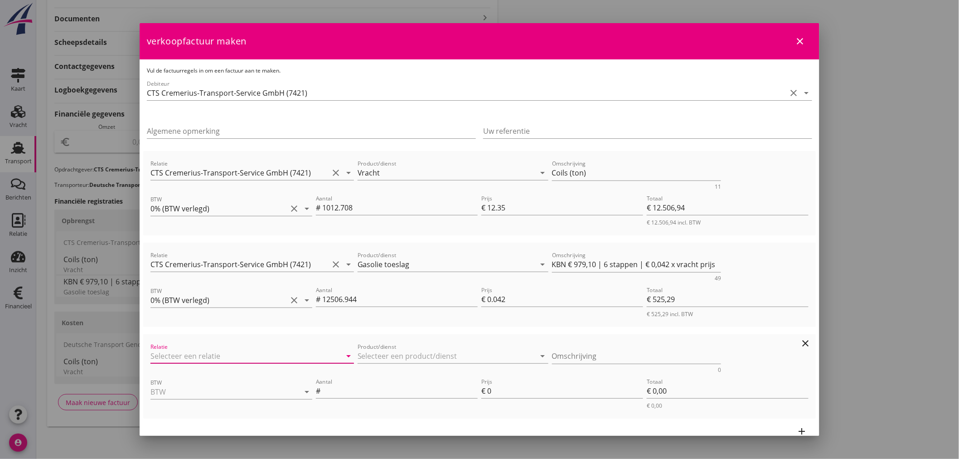
click at [176, 349] on input "Relatie" at bounding box center [239, 356] width 178 height 15
click at [795, 39] on icon "close" at bounding box center [800, 41] width 11 height 11
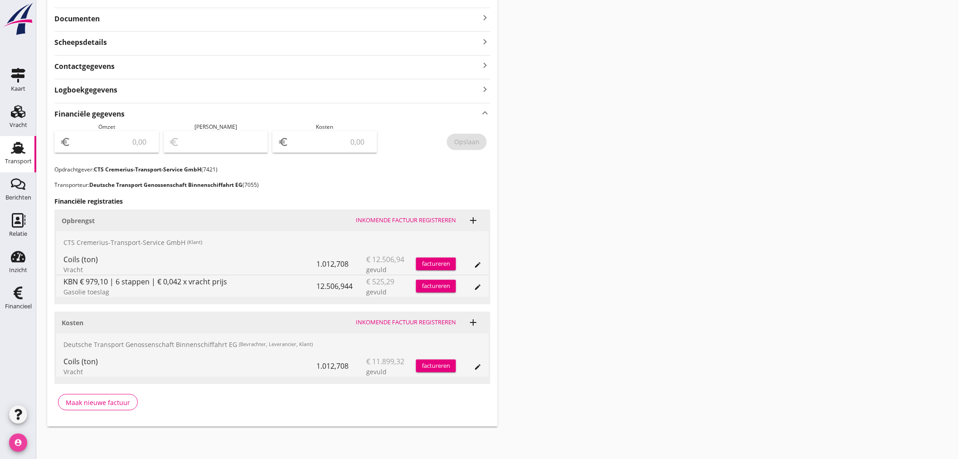
click at [17, 438] on icon "account_circle" at bounding box center [18, 442] width 18 height 18
drag, startPoint x: 48, startPoint y: 440, endPoint x: 171, endPoint y: 449, distance: 124.1
click at [48, 440] on div "logout" at bounding box center [39, 439] width 19 height 18
